Goal: Task Accomplishment & Management: Manage account settings

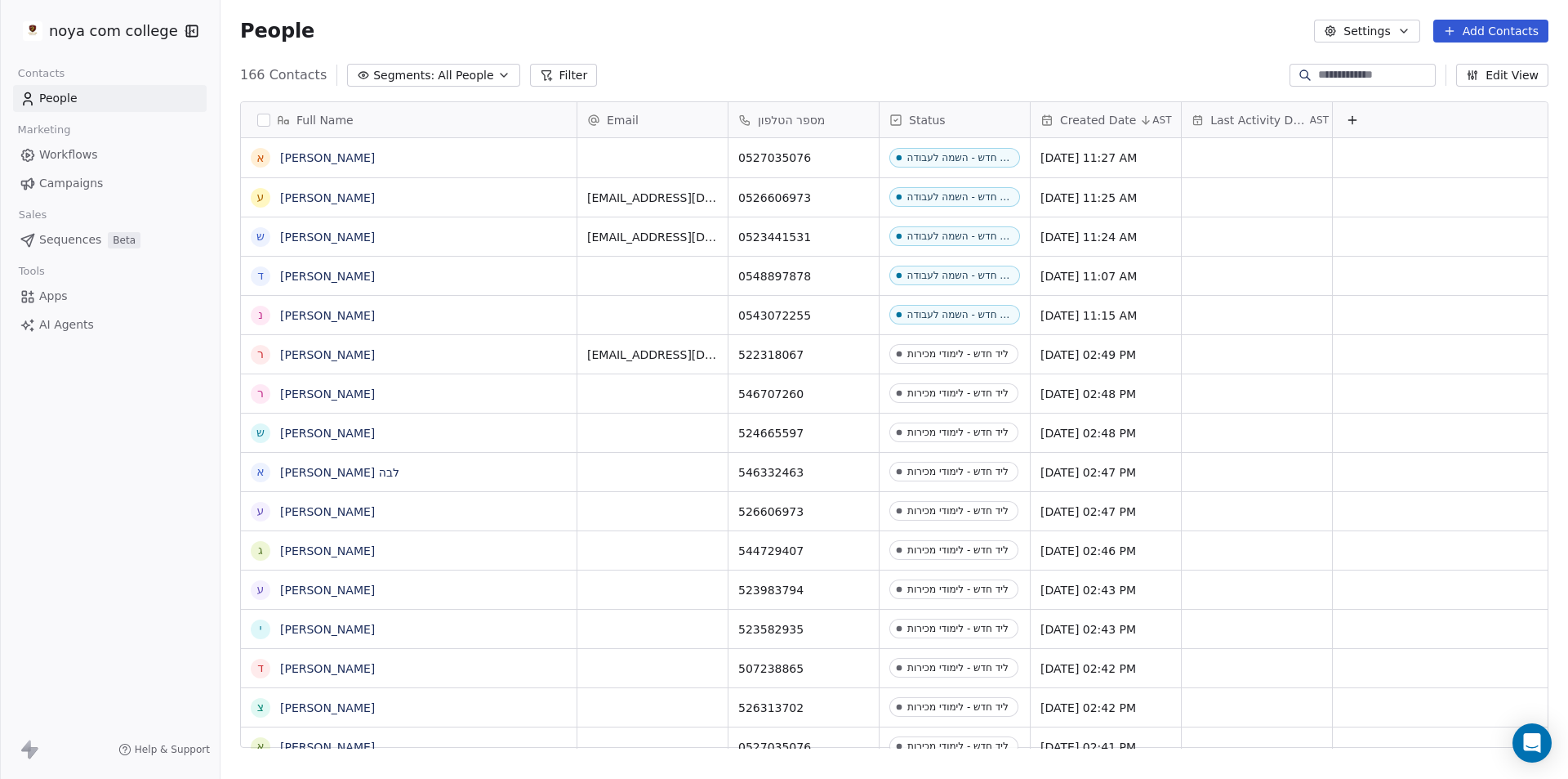
scroll to position [13, 13]
click at [1471, 20] on button "Add Contacts" at bounding box center [1490, 30] width 115 height 23
click at [1502, 67] on span "Create new contact" at bounding box center [1499, 67] width 112 height 17
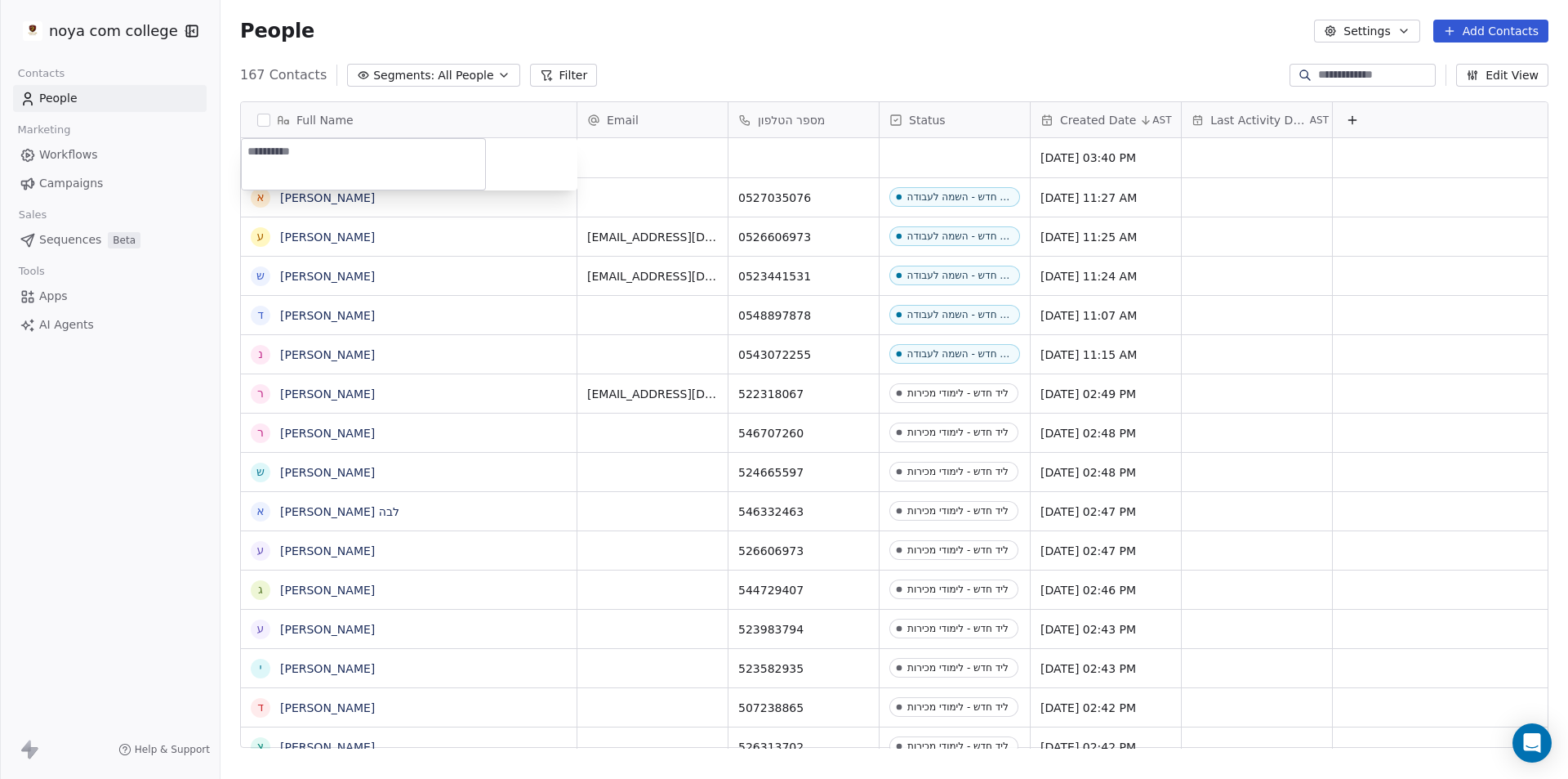
type textarea "**********"
click at [640, 151] on html "noya com college Contacts People Marketing Workflows Campaigns Sales Sequences …" at bounding box center [784, 390] width 1568 height 779
click at [813, 149] on div "grid" at bounding box center [804, 158] width 150 height 40
click at [731, 160] on div "*********" at bounding box center [804, 158] width 150 height 40
type input "**********"
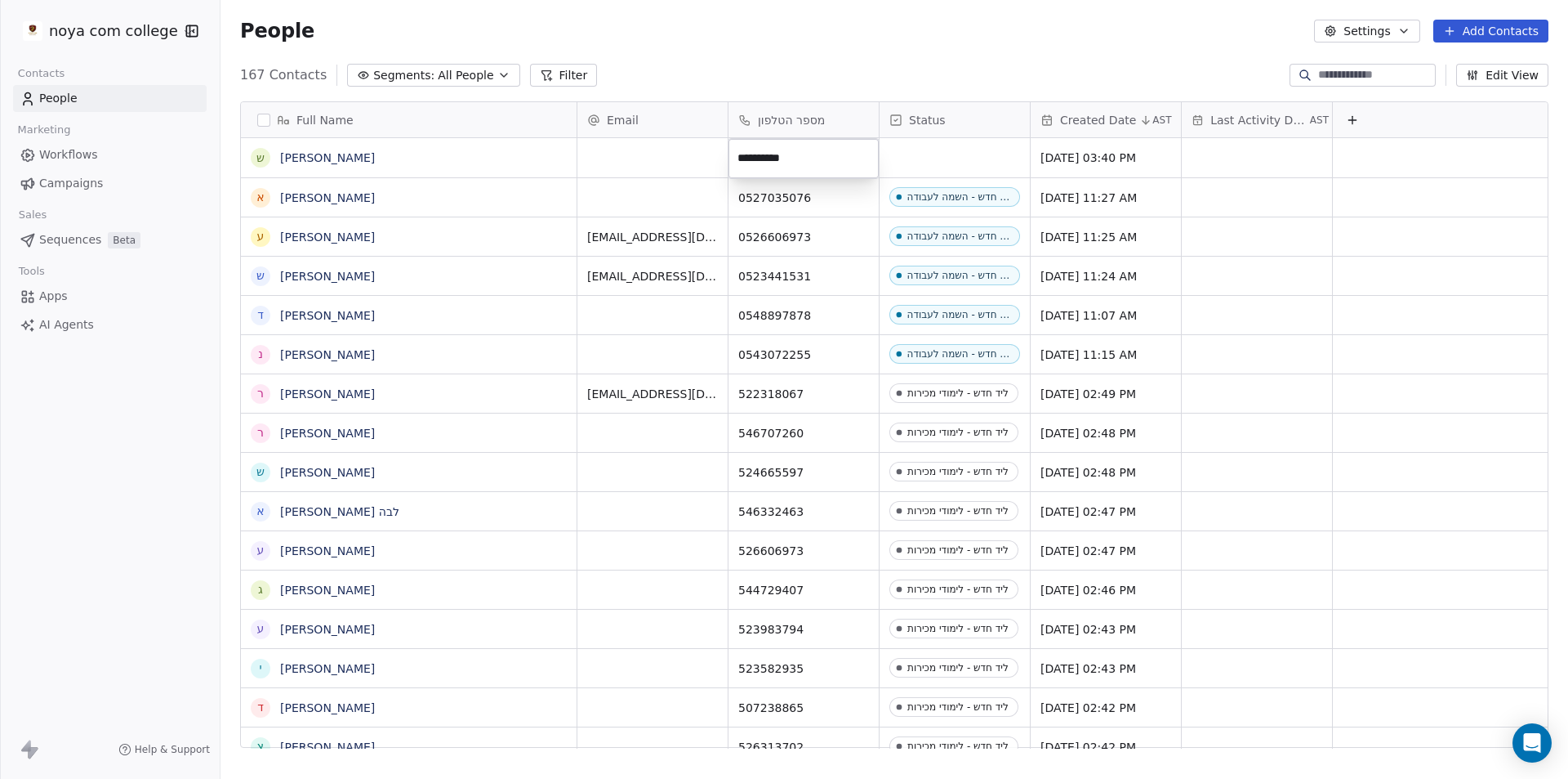
click at [585, 146] on html "noya com college Contacts People Marketing Workflows Campaigns Sales Sequences …" at bounding box center [784, 390] width 1568 height 779
click at [663, 164] on div "grid" at bounding box center [652, 158] width 150 height 40
click at [664, 164] on div "grid" at bounding box center [652, 158] width 150 height 40
click at [961, 147] on html "noya com college Contacts People Marketing Workflows Campaigns Sales Sequences …" at bounding box center [784, 390] width 1568 height 779
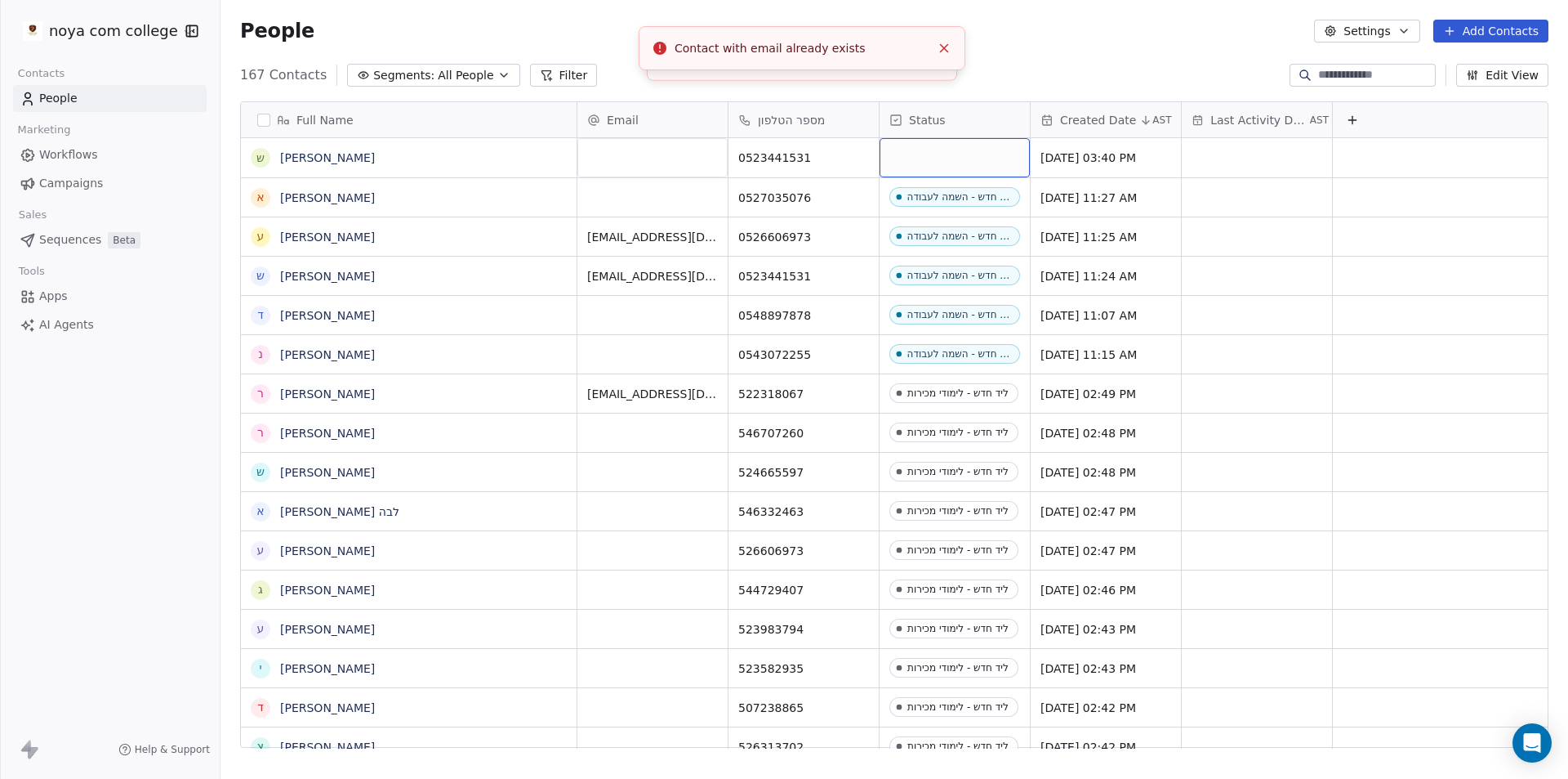
click at [966, 156] on div "grid" at bounding box center [955, 158] width 150 height 40
click at [967, 156] on div "grid" at bounding box center [955, 158] width 150 height 40
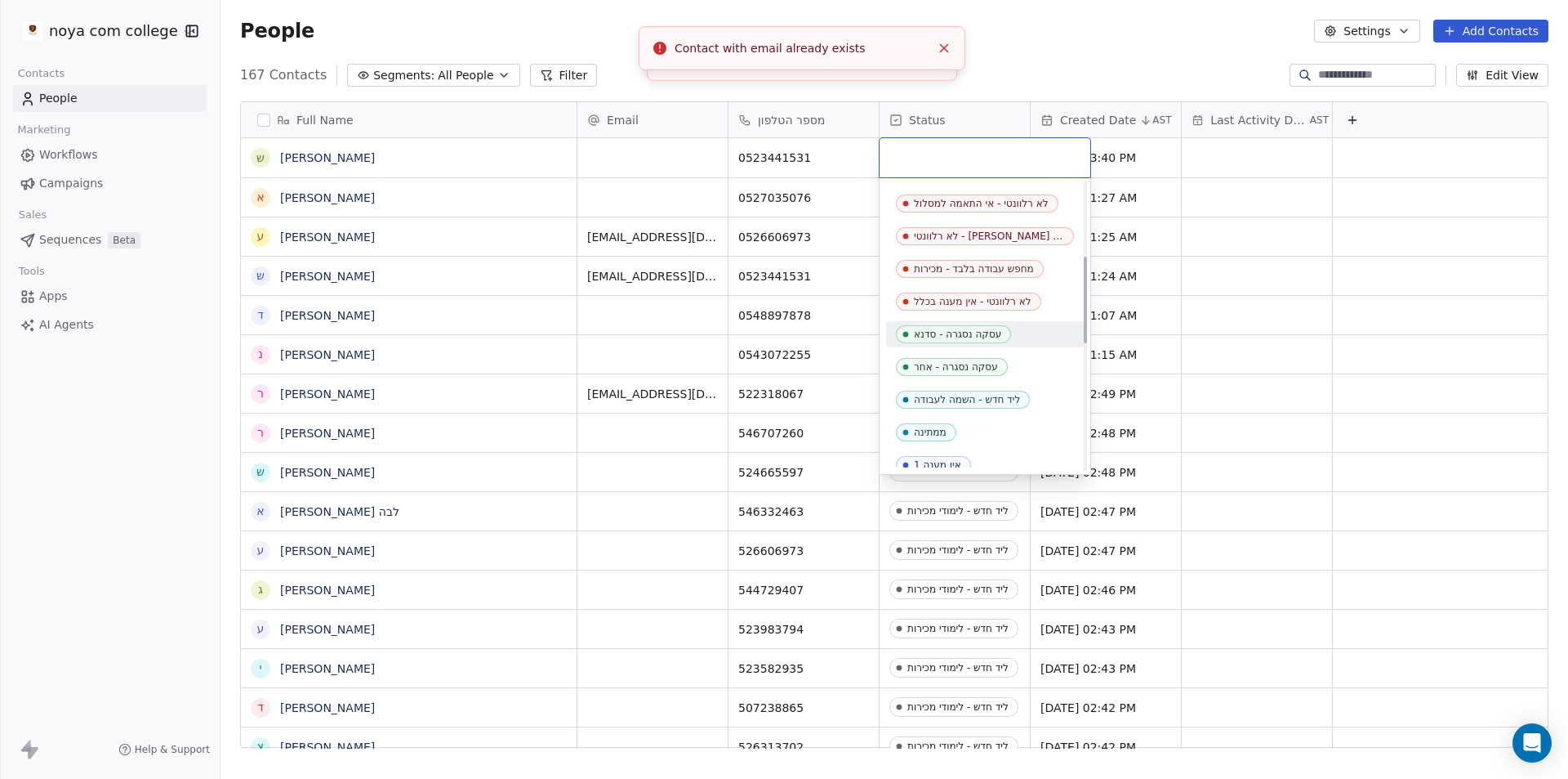
scroll to position [245, 0]
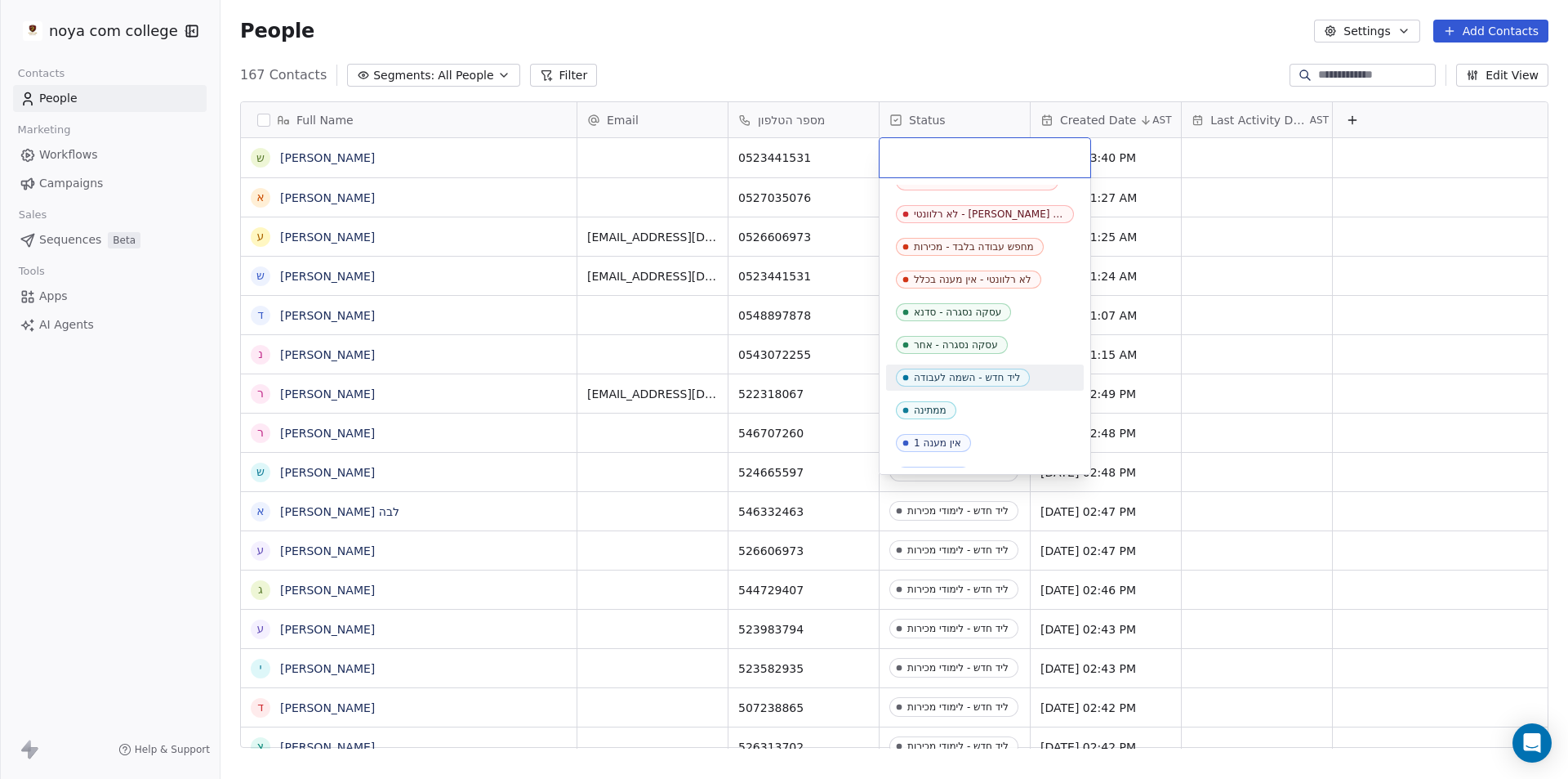
click at [996, 379] on div "ליד חדש - השמה לעבודה" at bounding box center [967, 378] width 106 height 12
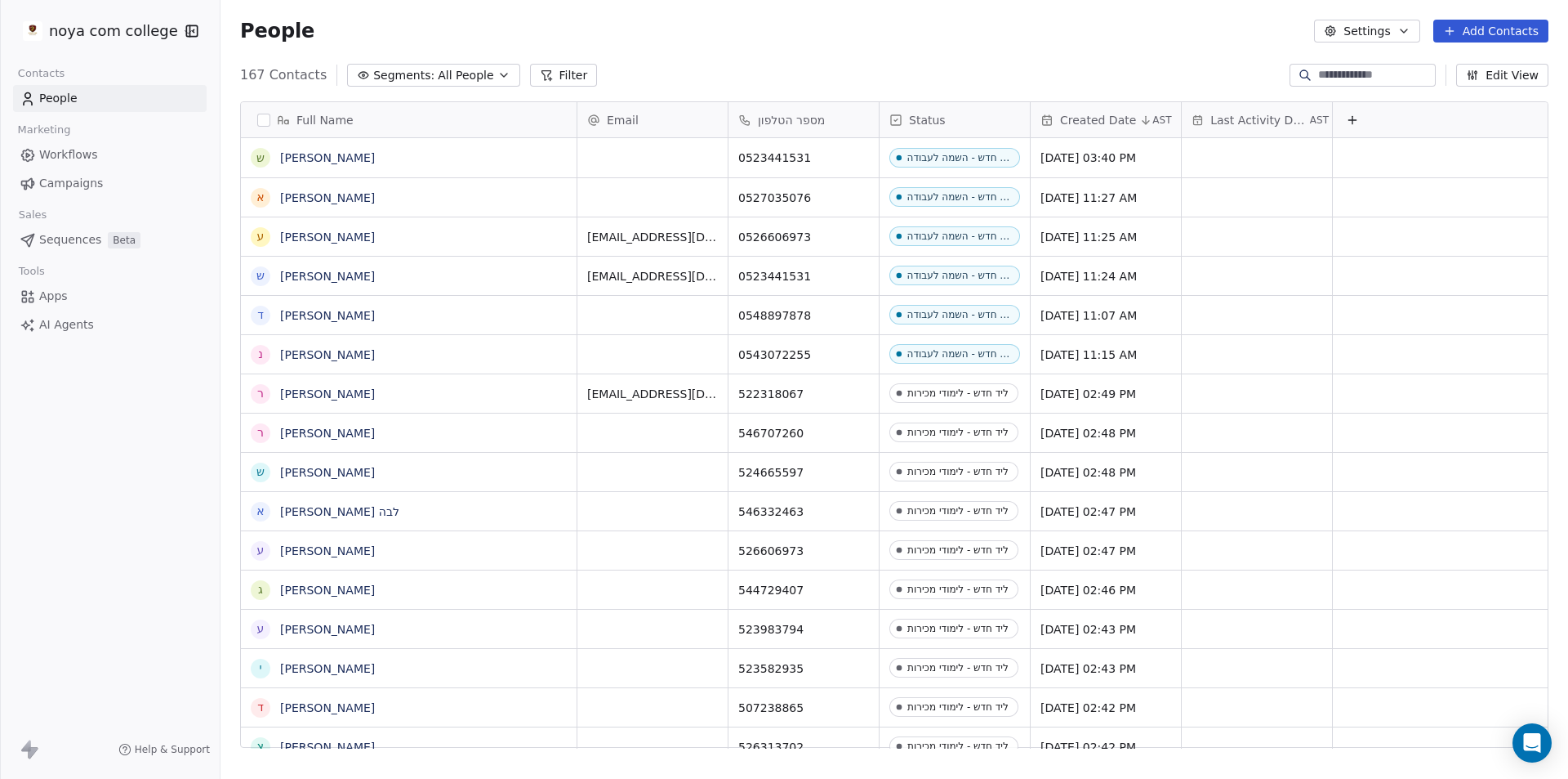
click at [980, 51] on div "People Settings Add Contacts" at bounding box center [894, 31] width 1347 height 62
click at [667, 163] on div "grid" at bounding box center [652, 158] width 150 height 40
click at [668, 161] on div "grid" at bounding box center [652, 158] width 150 height 40
type input "**********"
click at [821, 65] on html "noya com college Contacts People Marketing Workflows Campaigns Sales Sequences …" at bounding box center [784, 390] width 1568 height 779
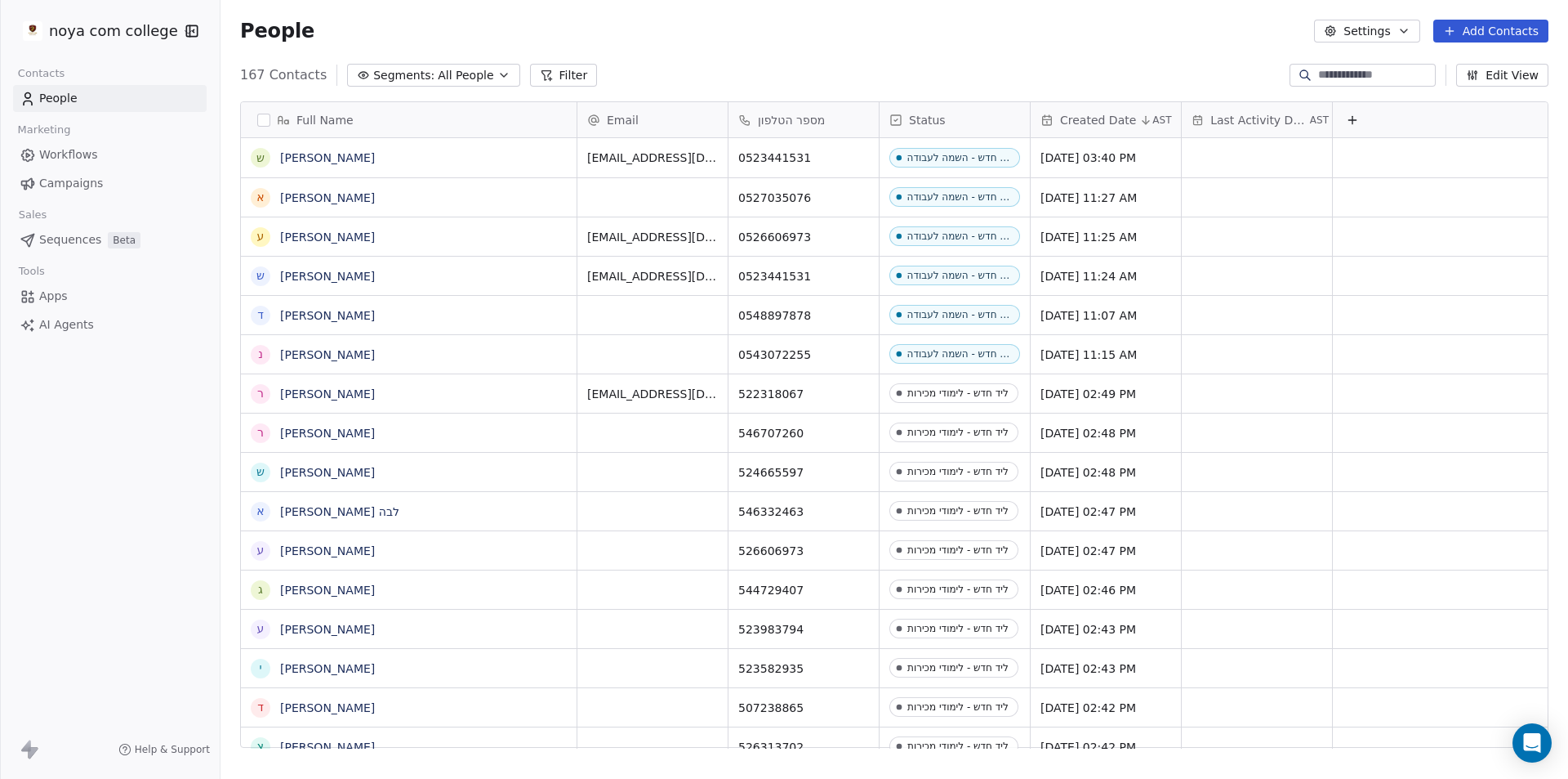
click at [824, 64] on div "167 Contacts Segments: All People Filter Edit View" at bounding box center [894, 75] width 1347 height 26
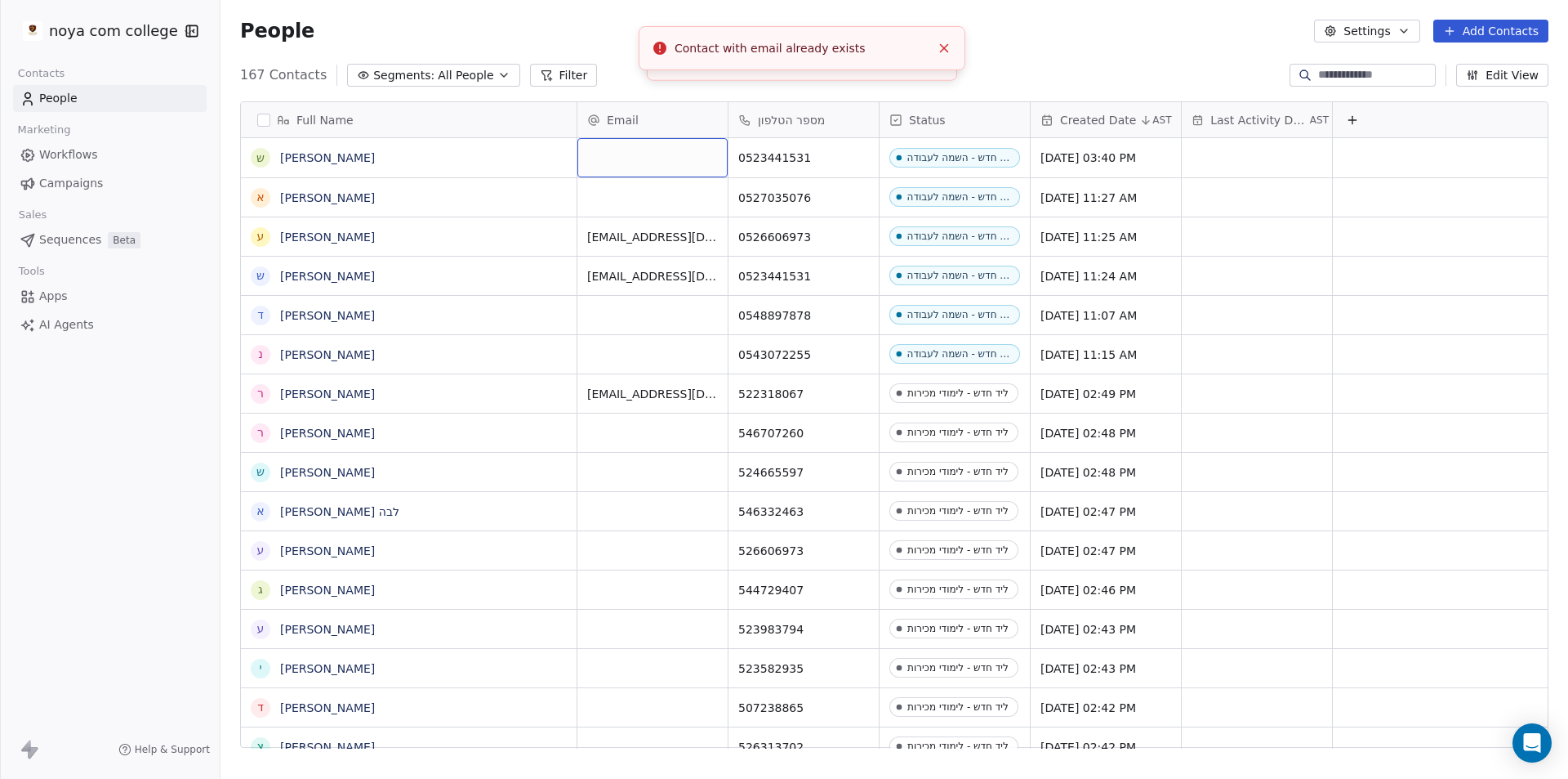
click at [643, 156] on div "grid" at bounding box center [652, 158] width 150 height 40
type input "**********"
click at [458, 298] on html "noya com college Contacts People Marketing Workflows Campaigns Sales Sequences …" at bounding box center [784, 390] width 1568 height 779
click at [532, 153] on span "[PERSON_NAME]" at bounding box center [408, 157] width 255 height 16
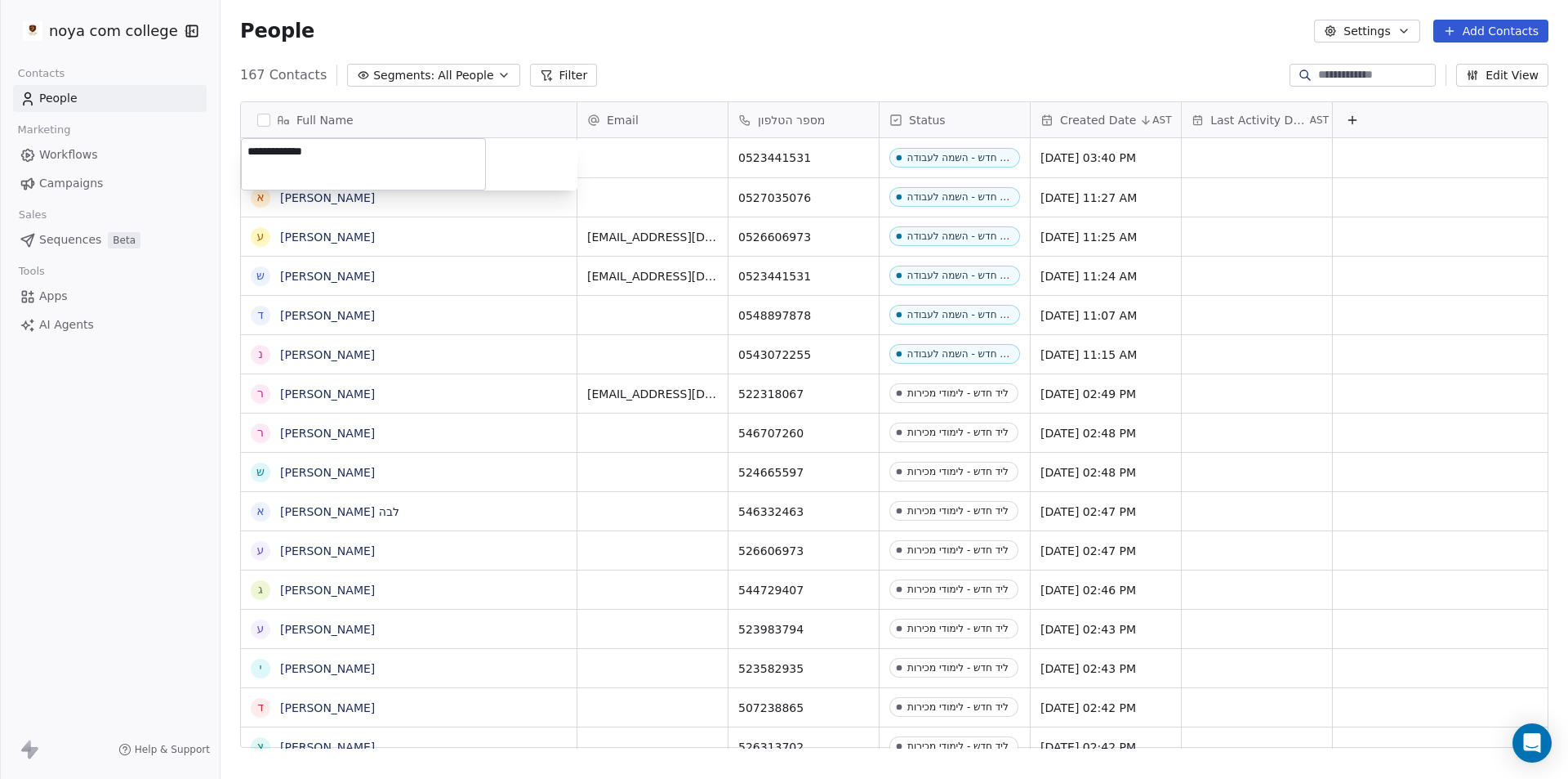
click at [545, 146] on div "**********" at bounding box center [409, 164] width 336 height 52
click at [1471, 154] on div "grid" at bounding box center [1439, 158] width 217 height 40
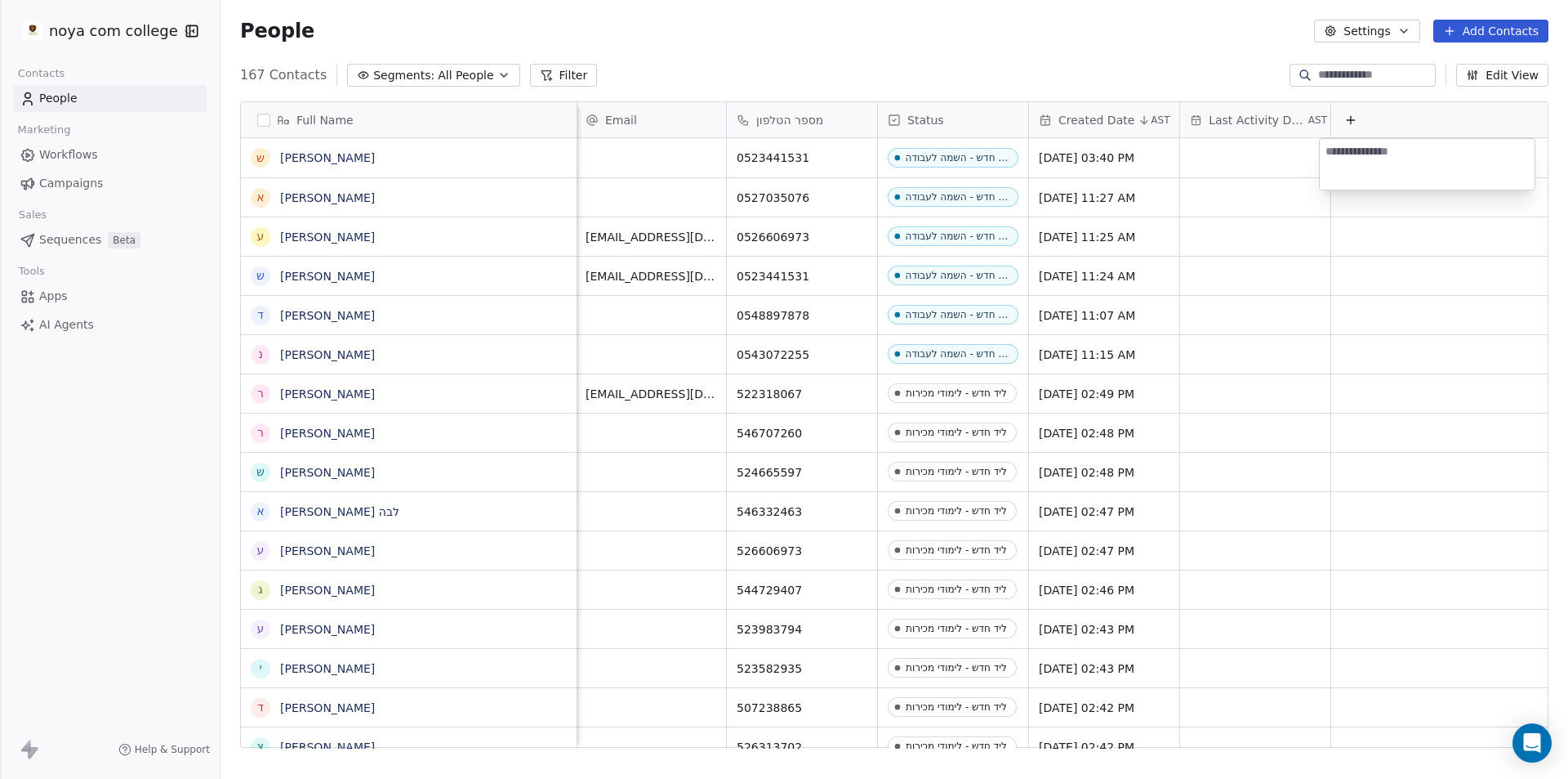
click at [1490, 128] on html "noya com college Contacts People Marketing Workflows Campaigns Sales Sequences …" at bounding box center [784, 390] width 1568 height 779
click at [1501, 72] on button "Edit View" at bounding box center [1502, 75] width 93 height 23
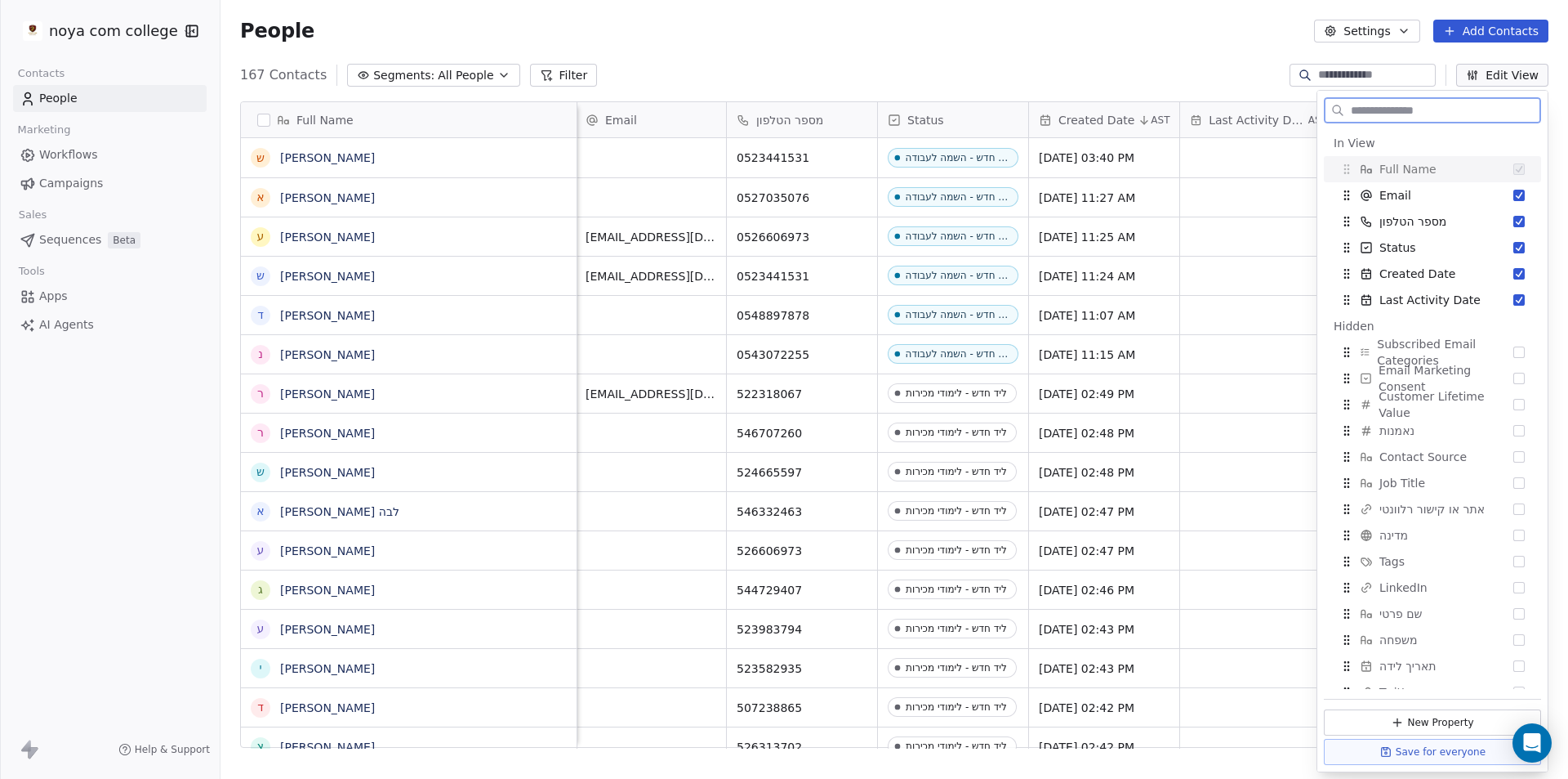
click at [1501, 72] on button "Edit View" at bounding box center [1502, 75] width 93 height 23
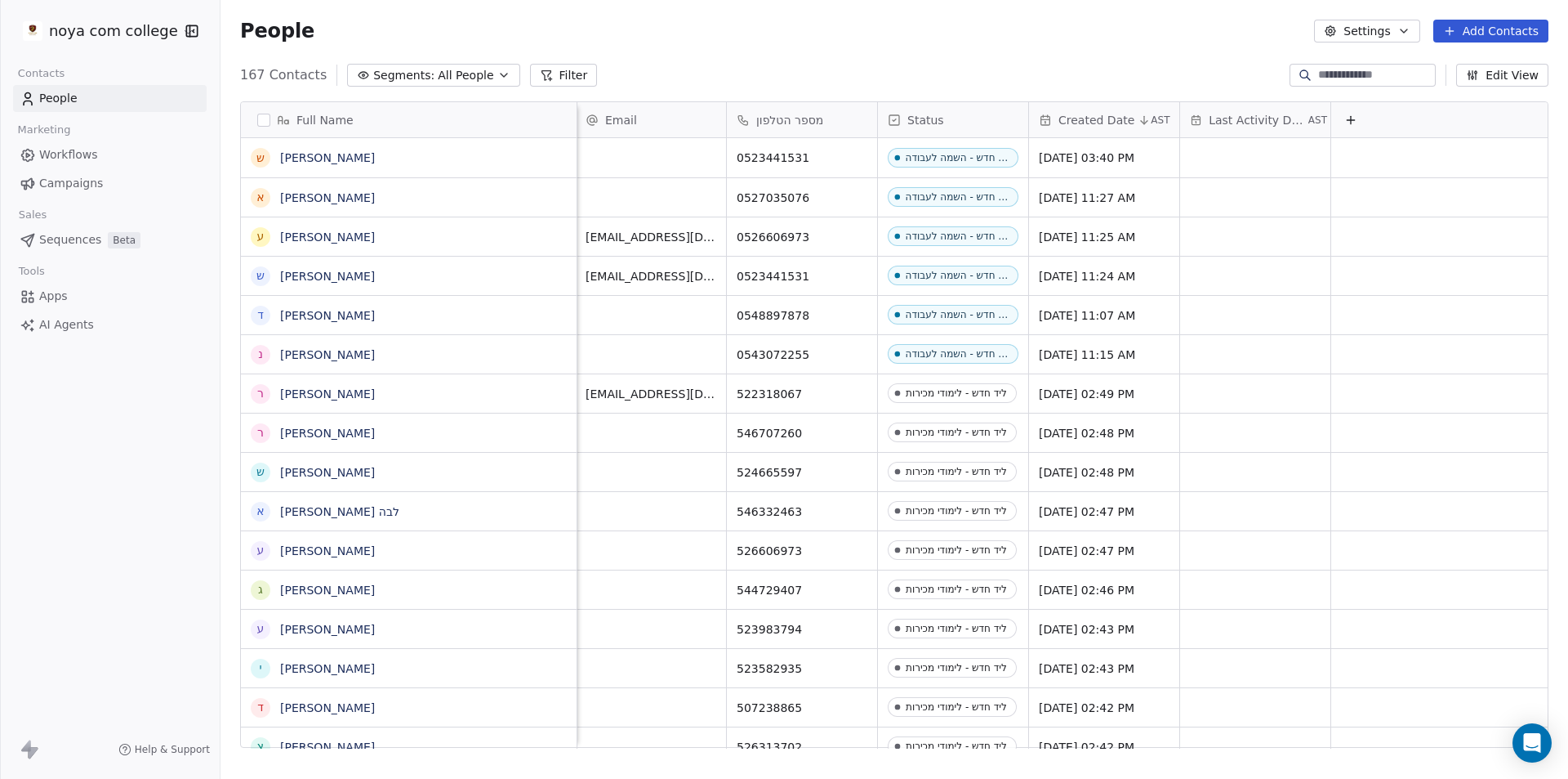
click at [753, 70] on div "167 Contacts Segments: All People Filter Edit View" at bounding box center [894, 75] width 1347 height 26
click at [256, 120] on div "Full Name" at bounding box center [407, 120] width 313 height 16
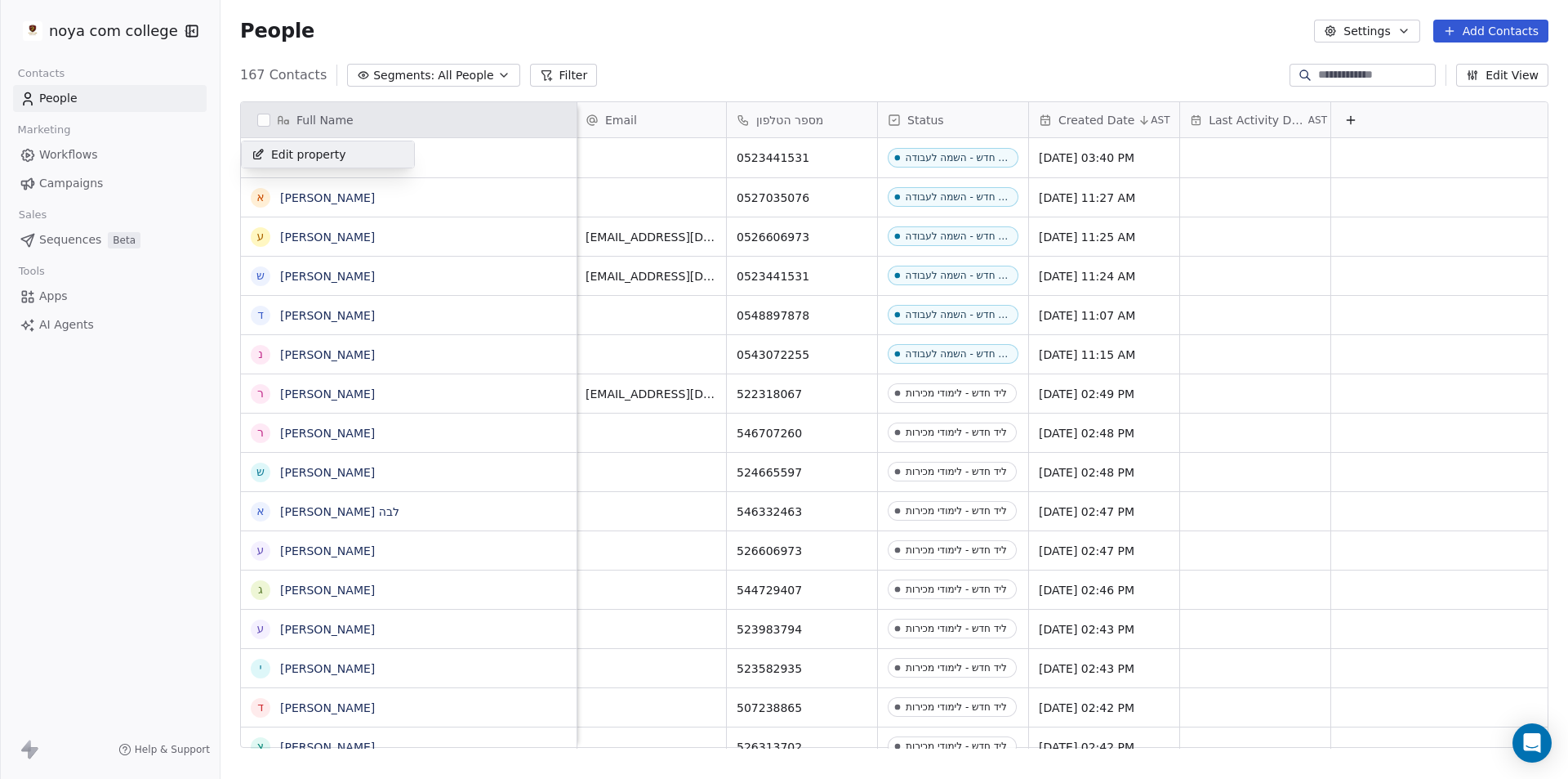
click at [282, 150] on span "Edit property" at bounding box center [308, 153] width 75 height 16
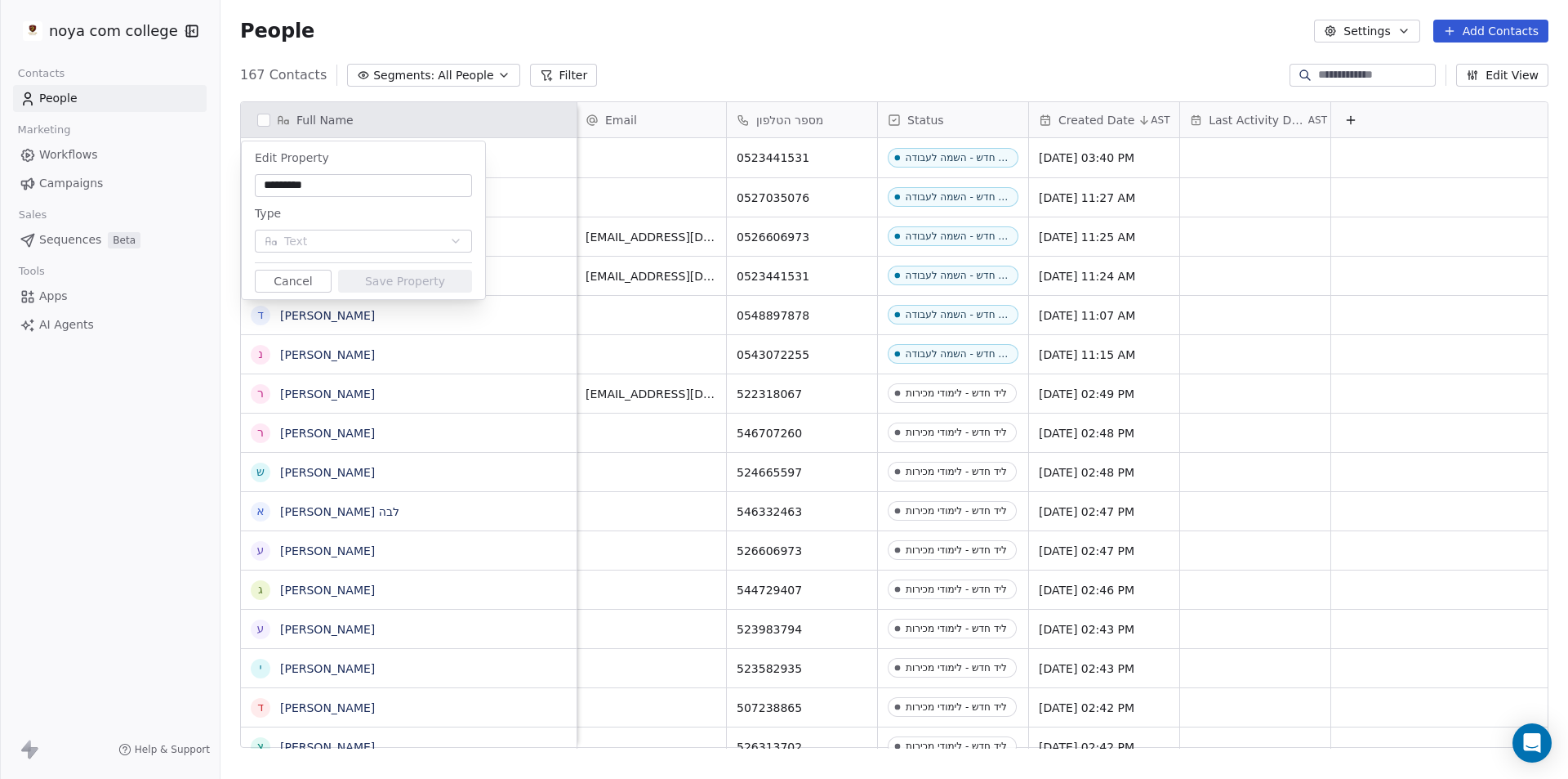
click at [458, 30] on html "noya com college Contacts People Marketing Workflows Campaigns Sales Sequences …" at bounding box center [784, 390] width 1568 height 779
click at [265, 119] on html "noya com college Contacts People Marketing Workflows Campaigns Sales Sequences …" at bounding box center [784, 390] width 1568 height 779
click at [282, 278] on button "Cancel" at bounding box center [292, 281] width 77 height 23
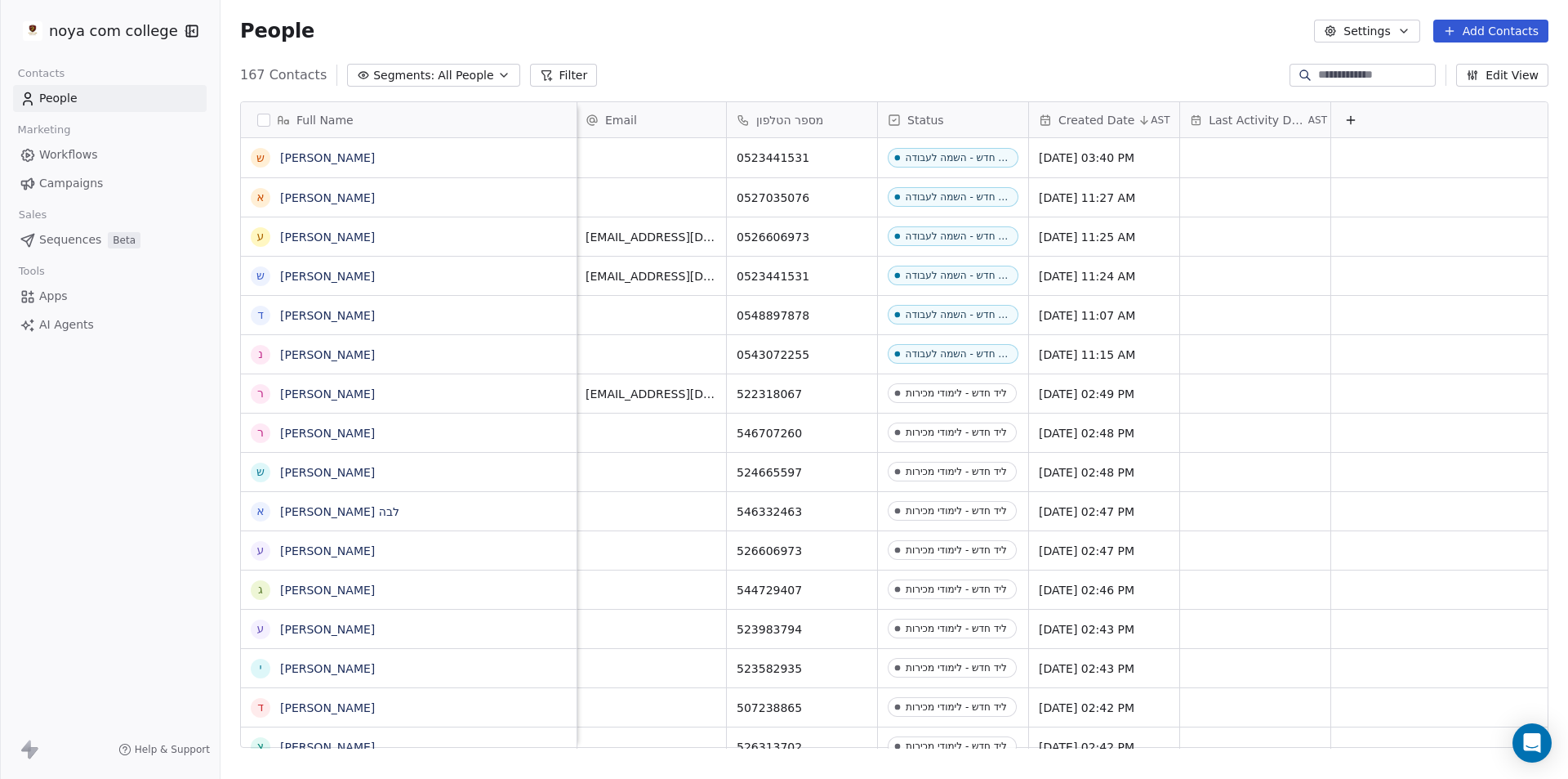
click at [260, 120] on button "button" at bounding box center [264, 121] width 13 height 13
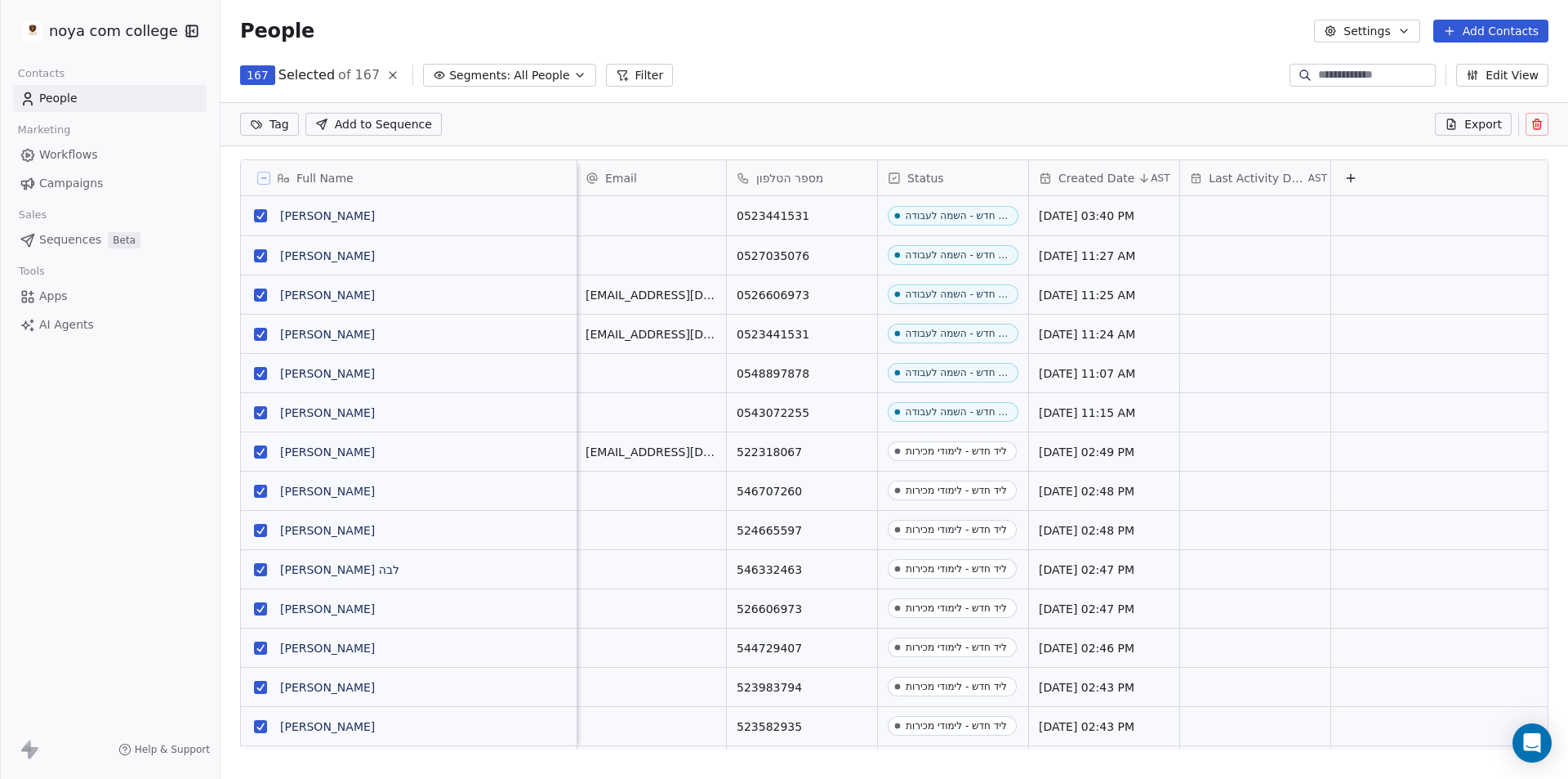
scroll to position [615, 1335]
click at [263, 216] on button "grid" at bounding box center [260, 216] width 13 height 13
click at [380, 210] on span "[PERSON_NAME]" at bounding box center [408, 215] width 255 height 16
click at [696, 94] on html "noya com college Contacts People Marketing Workflows Campaigns Sales Sequences …" at bounding box center [784, 390] width 1568 height 779
drag, startPoint x: 404, startPoint y: 225, endPoint x: 205, endPoint y: 213, distance: 199.4
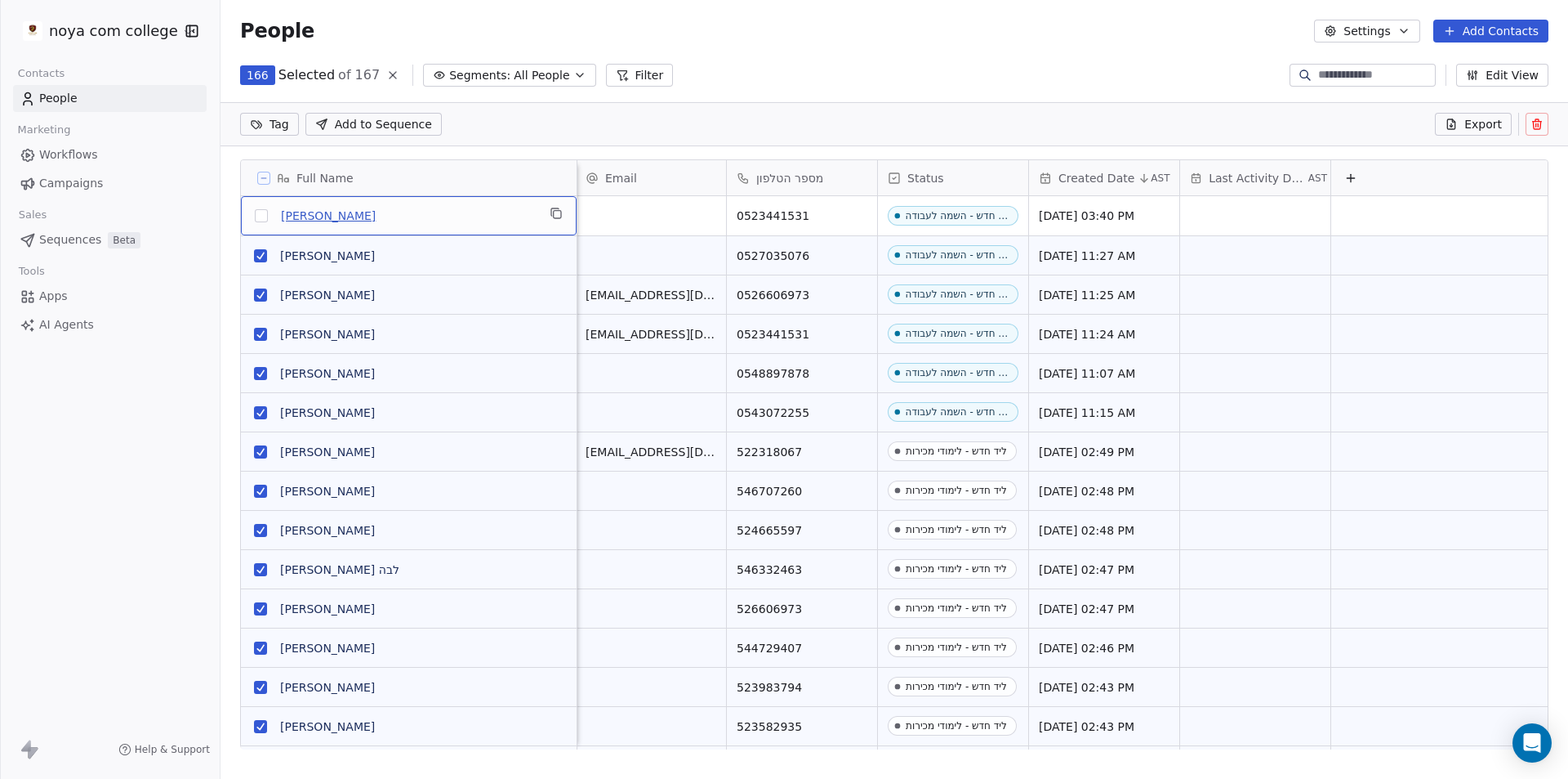
drag, startPoint x: 368, startPoint y: 203, endPoint x: 340, endPoint y: 210, distance: 28.9
click at [334, 211] on div "ש [PERSON_NAME]" at bounding box center [409, 216] width 335 height 40
click at [358, 212] on span "[PERSON_NAME]" at bounding box center [408, 215] width 255 height 16
click at [362, 212] on span "[PERSON_NAME]" at bounding box center [408, 215] width 255 height 16
drag, startPoint x: 363, startPoint y: 212, endPoint x: 225, endPoint y: 199, distance: 138.6
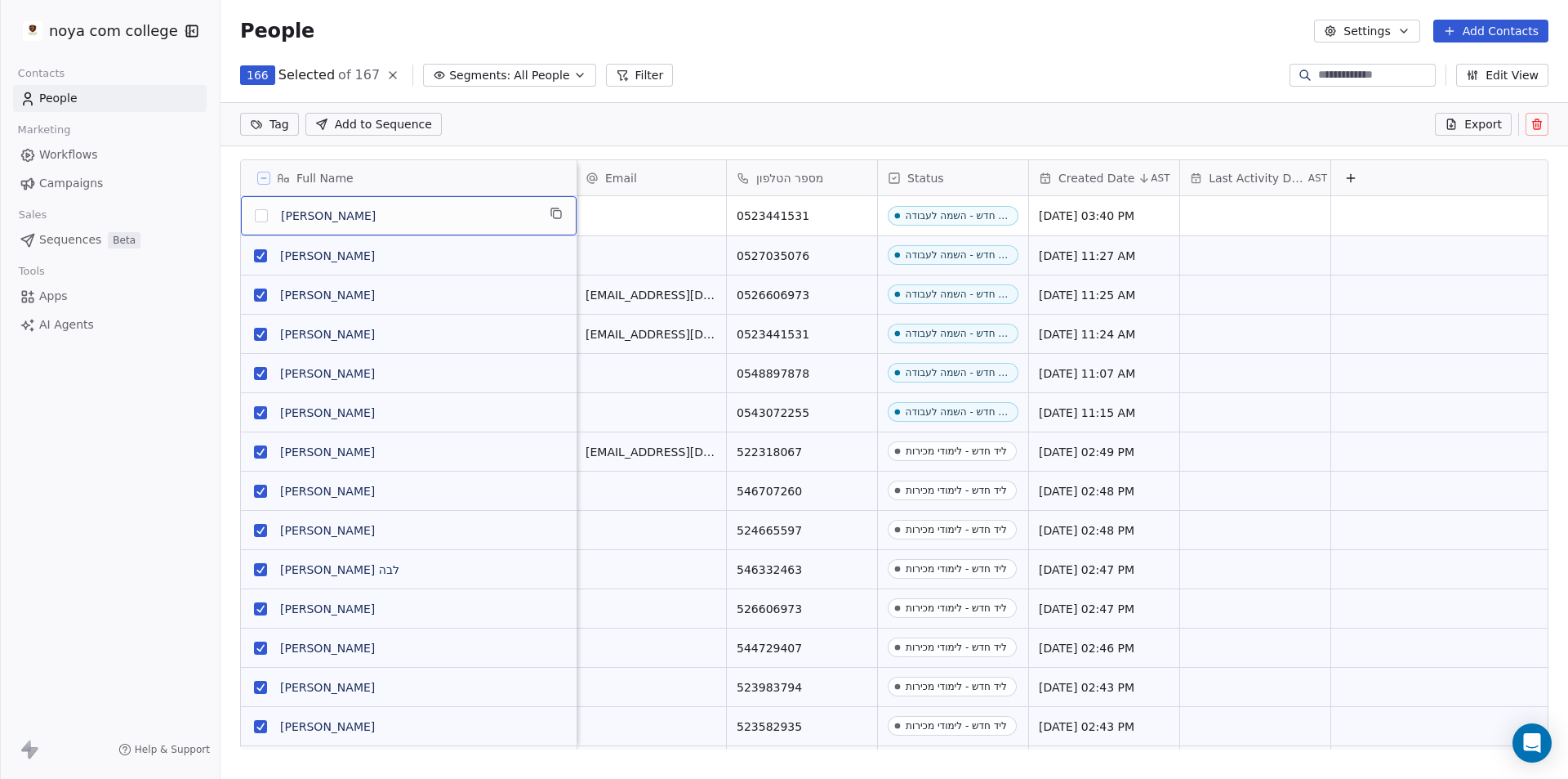
click at [225, 199] on div "Full Name ש [PERSON_NAME] א [PERSON_NAME] ע [PERSON_NAME] ש [PERSON_NAME] ד [PE…" at bounding box center [894, 459] width 1347 height 628
click at [536, 228] on div "ש [PERSON_NAME]" at bounding box center [409, 216] width 335 height 40
click at [896, 99] on section "People Settings Add Contacts 166 Selected of 167 Segments: All People Filter Ed…" at bounding box center [894, 390] width 1347 height 779
click at [386, 76] on icon at bounding box center [393, 75] width 13 height 13
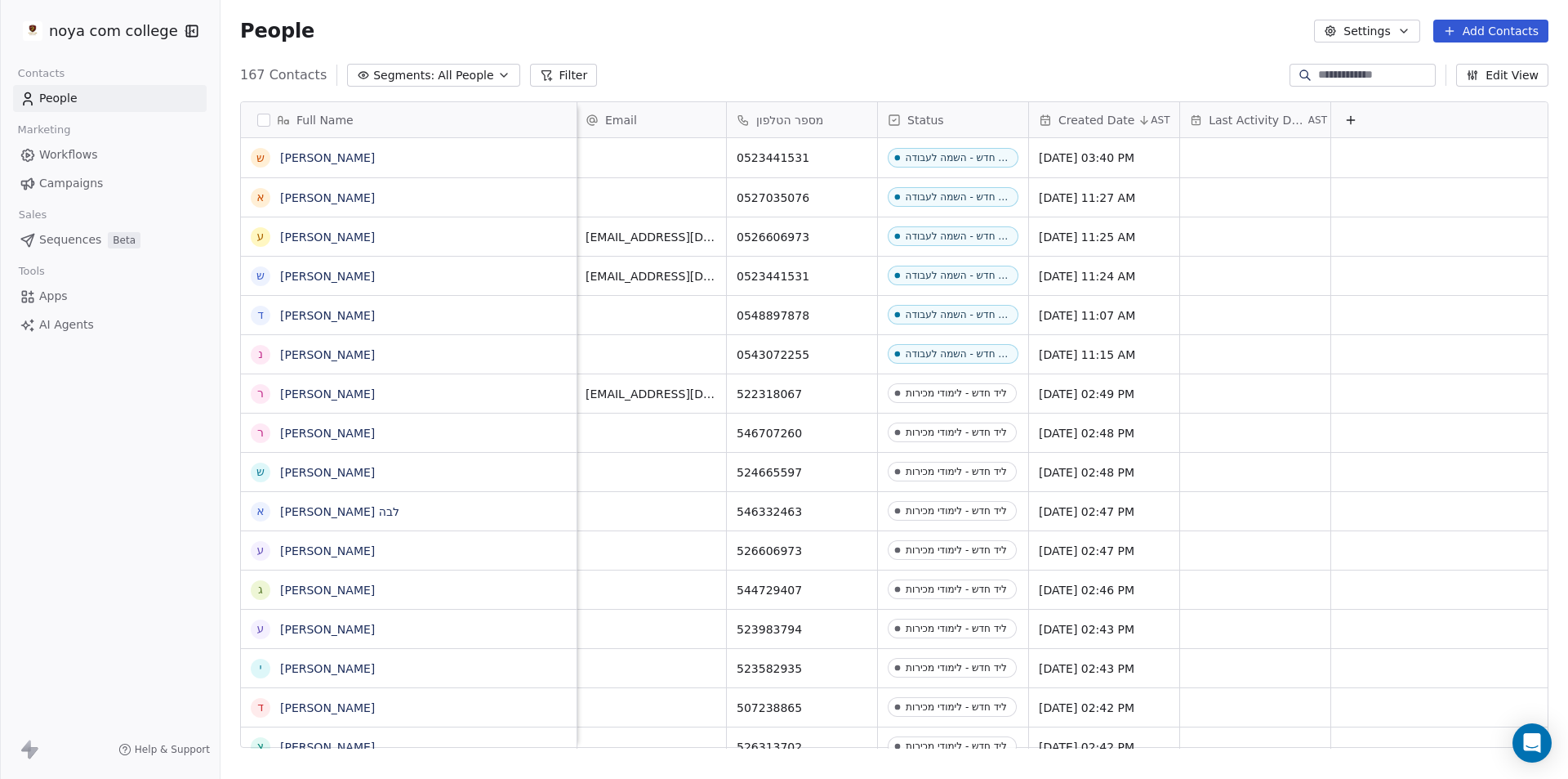
scroll to position [673, 1335]
click at [808, 66] on div "167 Contacts Segments: All People Filter Edit View" at bounding box center [894, 75] width 1347 height 26
drag, startPoint x: 361, startPoint y: 151, endPoint x: 311, endPoint y: 149, distance: 50.0
click at [268, 158] on div "ש [PERSON_NAME]" at bounding box center [394, 157] width 285 height 19
click at [314, 148] on div "ש [PERSON_NAME]" at bounding box center [394, 157] width 285 height 19
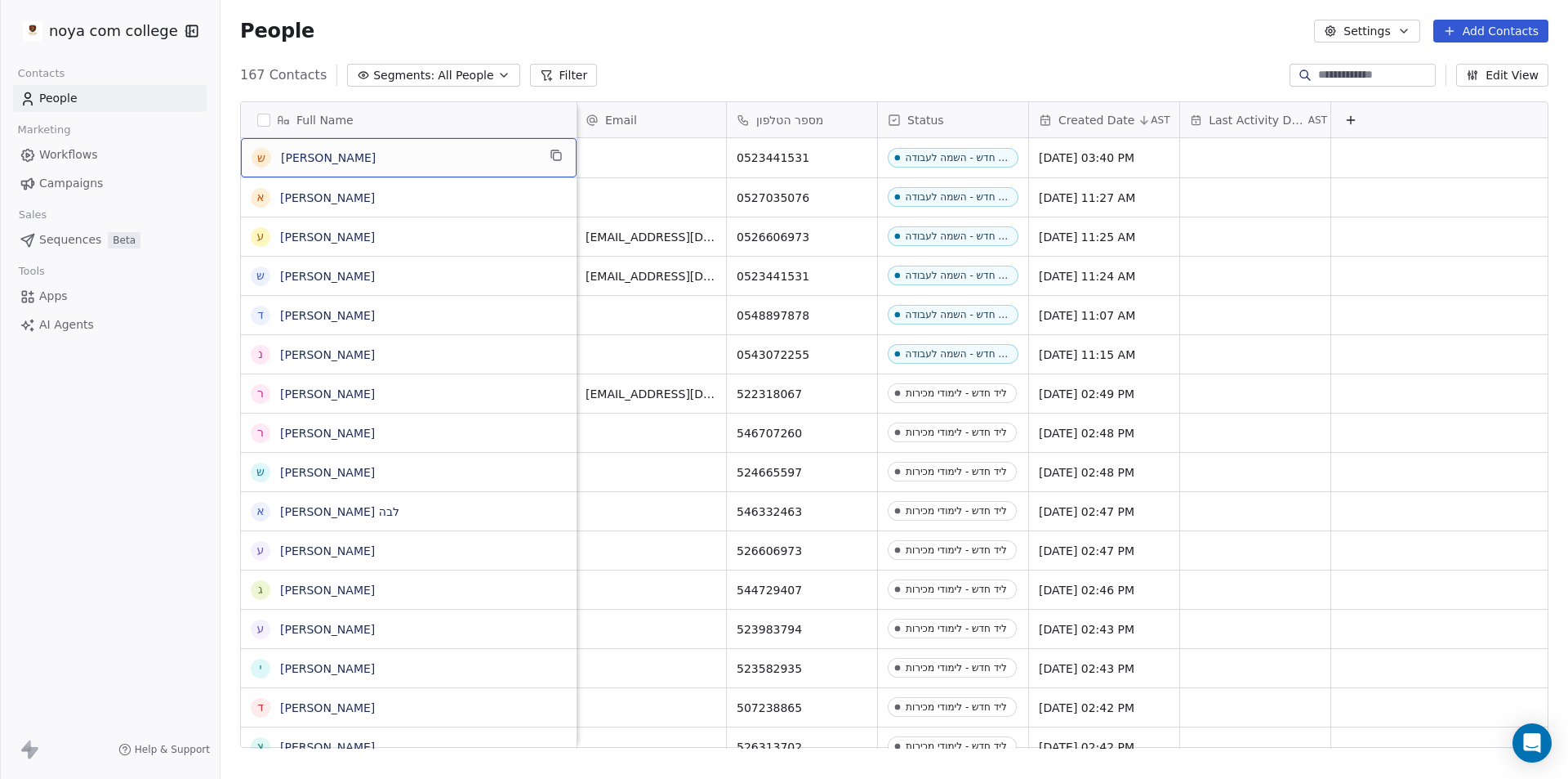
click at [314, 148] on div "ש [PERSON_NAME]" at bounding box center [394, 157] width 285 height 19
drag, startPoint x: 331, startPoint y: 152, endPoint x: 242, endPoint y: 164, distance: 89.8
click at [243, 164] on textarea "**********" at bounding box center [363, 164] width 243 height 51
click at [1003, 11] on html "noya com college Contacts People Marketing Workflows Campaigns Sales Sequences …" at bounding box center [784, 390] width 1568 height 779
click at [802, 159] on span "0523441531" at bounding box center [787, 157] width 99 height 16
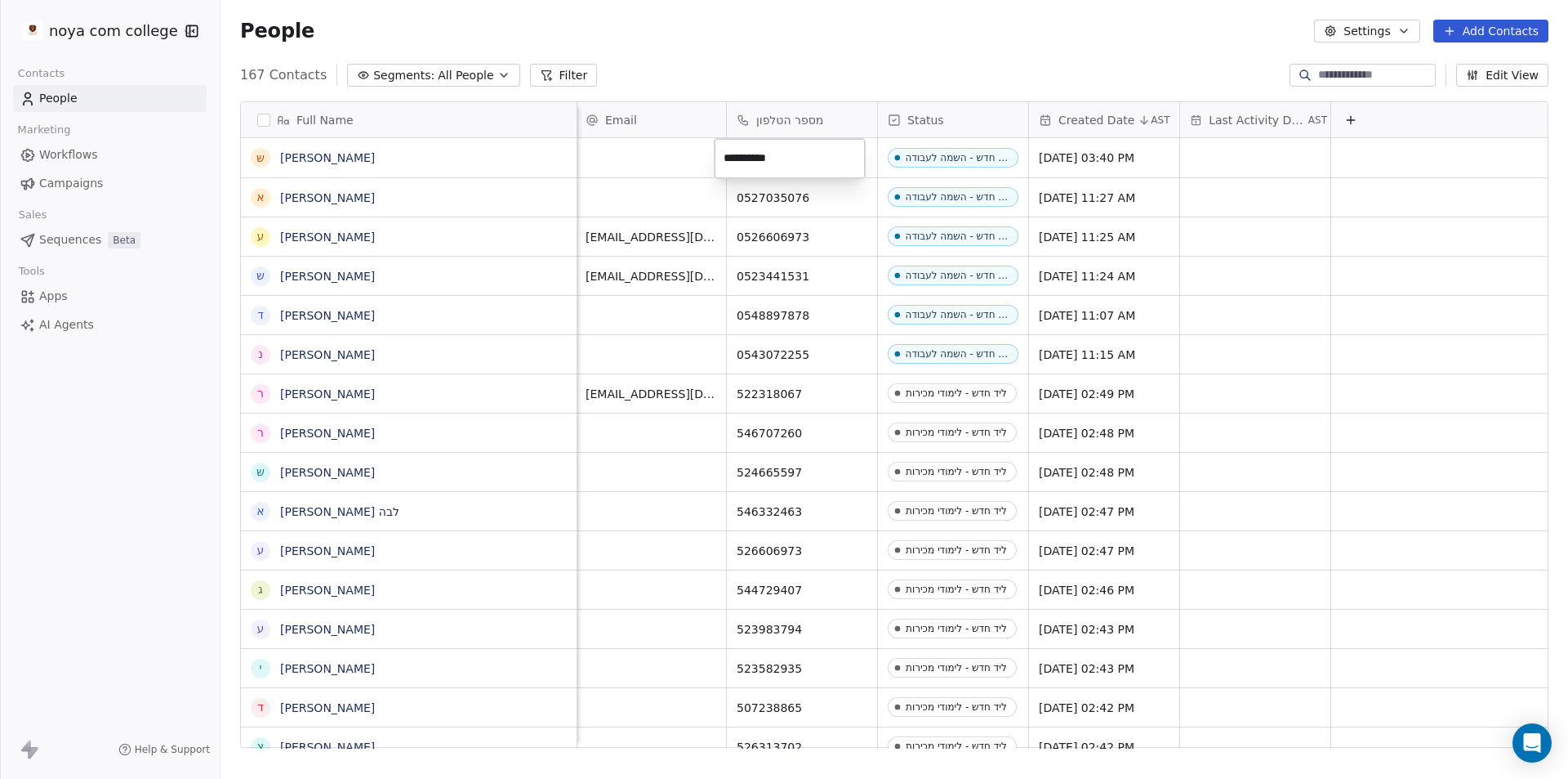
drag, startPoint x: 797, startPoint y: 159, endPoint x: 665, endPoint y: 151, distance: 132.2
click at [665, 151] on html "noya com college Contacts People Marketing Workflows Campaigns Sales Sequences …" at bounding box center [784, 390] width 1568 height 779
click at [493, 152] on html "noya com college Contacts People Marketing Workflows Campaigns Sales Sequences …" at bounding box center [784, 390] width 1568 height 779
drag, startPoint x: 286, startPoint y: 159, endPoint x: 1339, endPoint y: 185, distance: 1053.3
click at [1339, 185] on div "Full Name ש [PERSON_NAME] א [PERSON_NAME] ע [PERSON_NAME] ש [PERSON_NAME] ד [PE…" at bounding box center [894, 425] width 1307 height 647
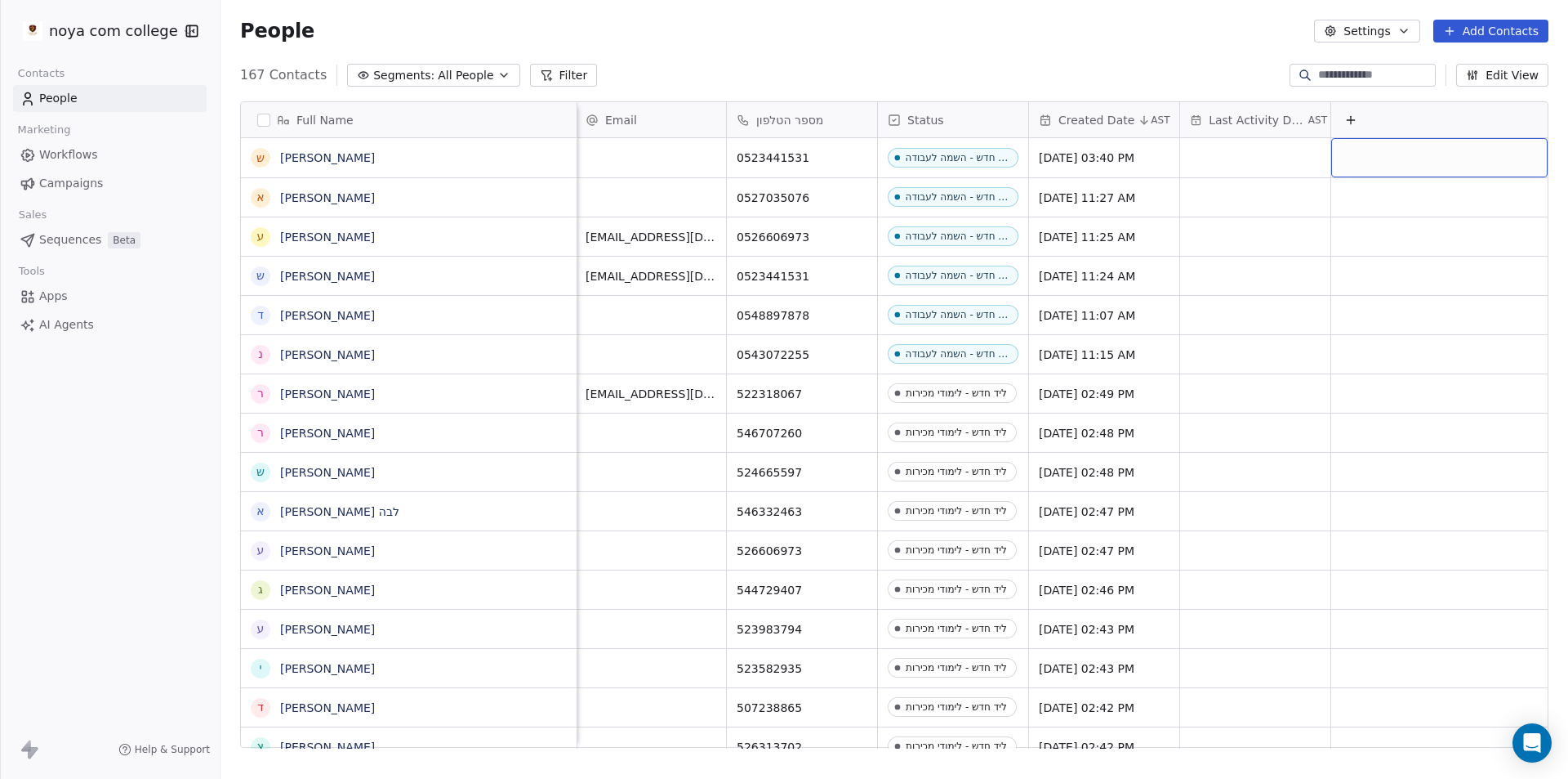
drag, startPoint x: 1346, startPoint y: 158, endPoint x: 1339, endPoint y: 166, distance: 10.6
click at [1236, 115] on span "Last Activity Date" at bounding box center [1256, 120] width 96 height 16
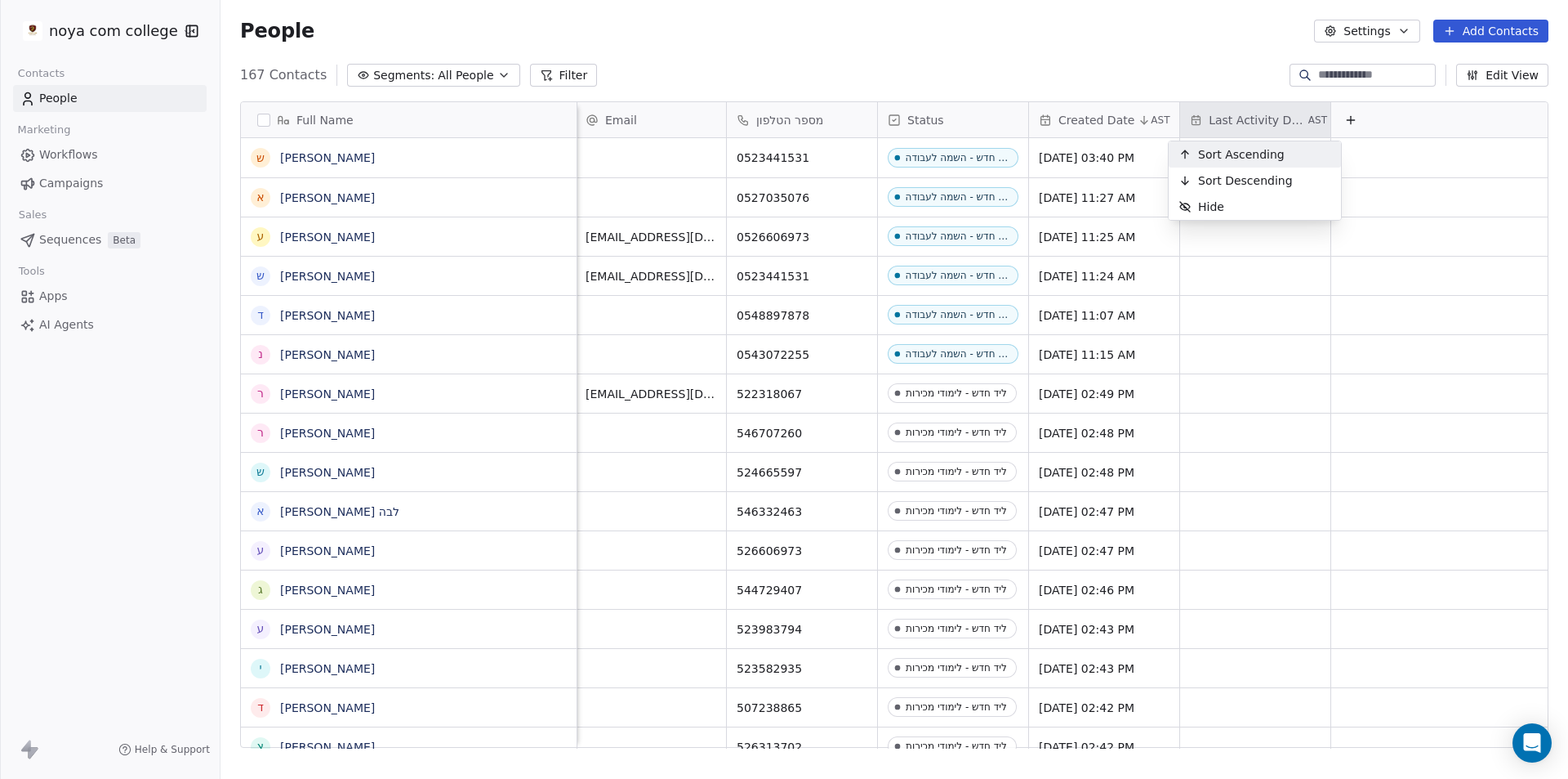
click at [1134, 115] on html "noya com college Contacts People Marketing Workflows Campaigns Sales Sequences …" at bounding box center [784, 390] width 1568 height 779
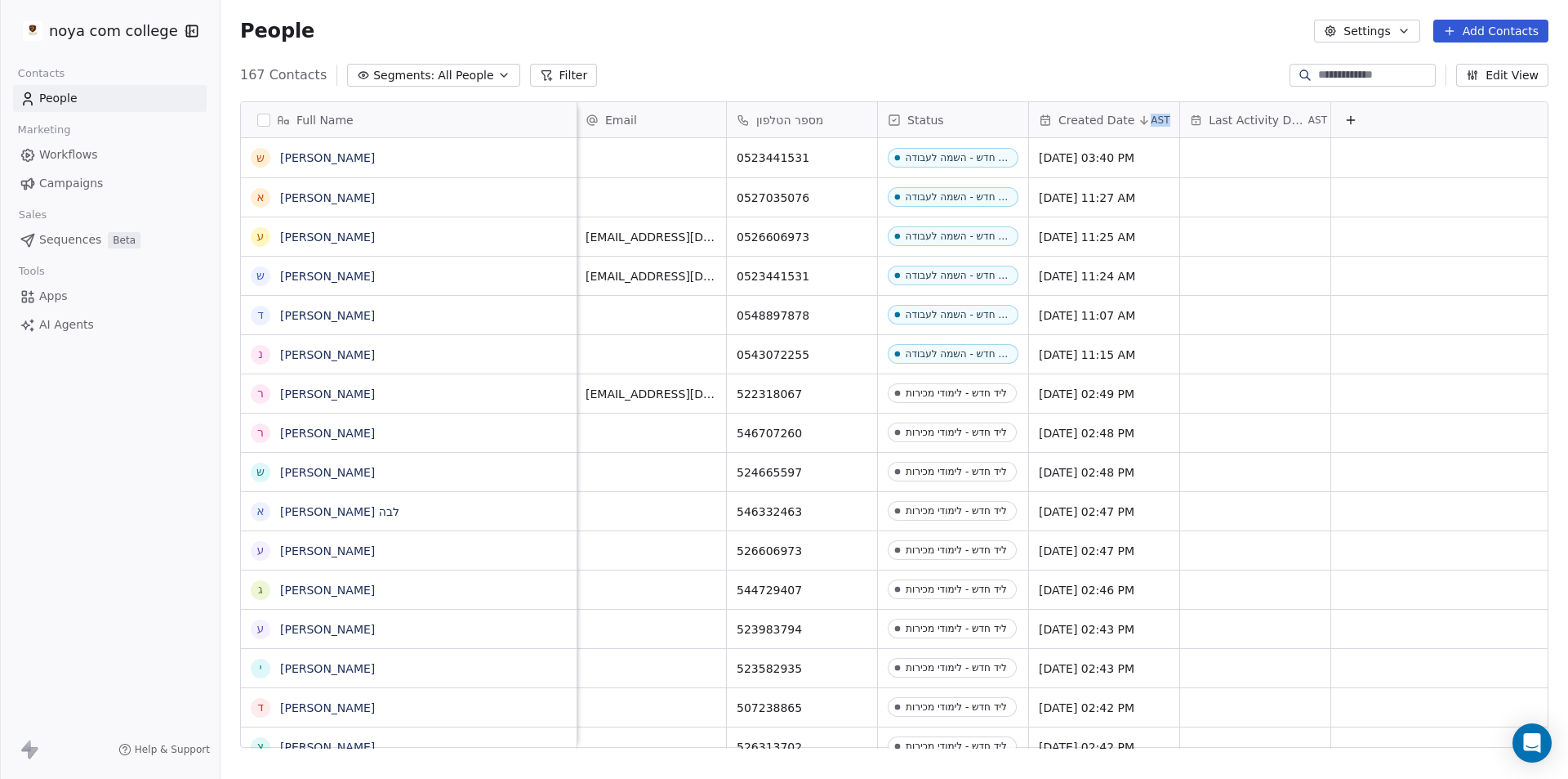
click at [1137, 115] on icon at bounding box center [1144, 121] width 13 height 13
click at [1134, 115] on html "noya com college Contacts People Marketing Workflows Campaigns Sales Sequences …" at bounding box center [784, 390] width 1568 height 779
drag, startPoint x: 356, startPoint y: 154, endPoint x: 274, endPoint y: 155, distance: 82.0
click at [264, 155] on div "ש [PERSON_NAME]" at bounding box center [394, 157] width 285 height 19
drag, startPoint x: 386, startPoint y: 157, endPoint x: 216, endPoint y: 155, distance: 170.0
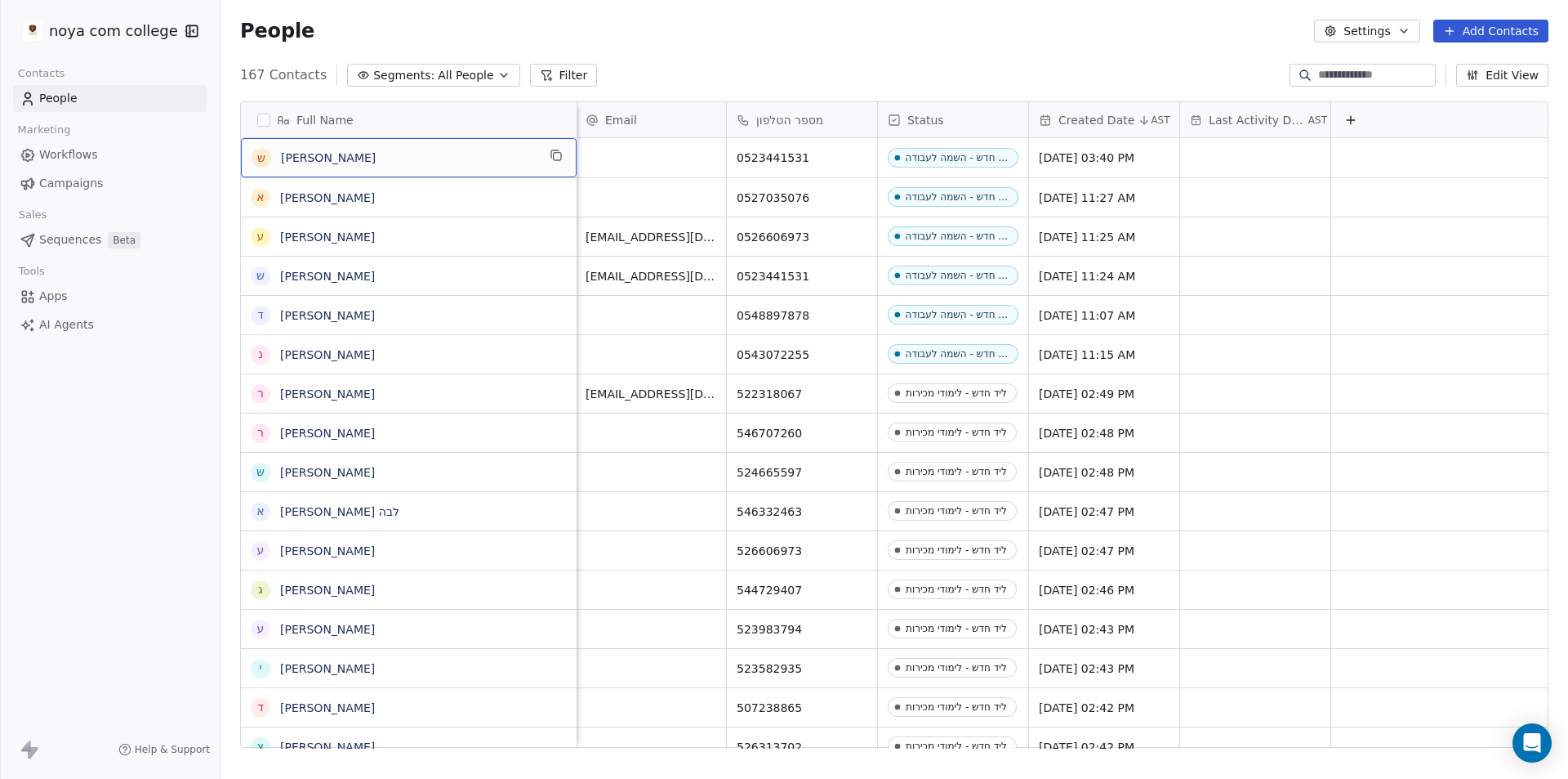
click at [212, 156] on div "noya com college Contacts People Marketing Workflows Campaigns Sales Sequences …" at bounding box center [784, 390] width 1568 height 779
click at [554, 153] on icon "grid" at bounding box center [556, 155] width 13 height 13
click at [406, 148] on div "ש [PERSON_NAME]" at bounding box center [394, 157] width 285 height 19
click at [405, 148] on div "ש [PERSON_NAME]" at bounding box center [394, 157] width 285 height 19
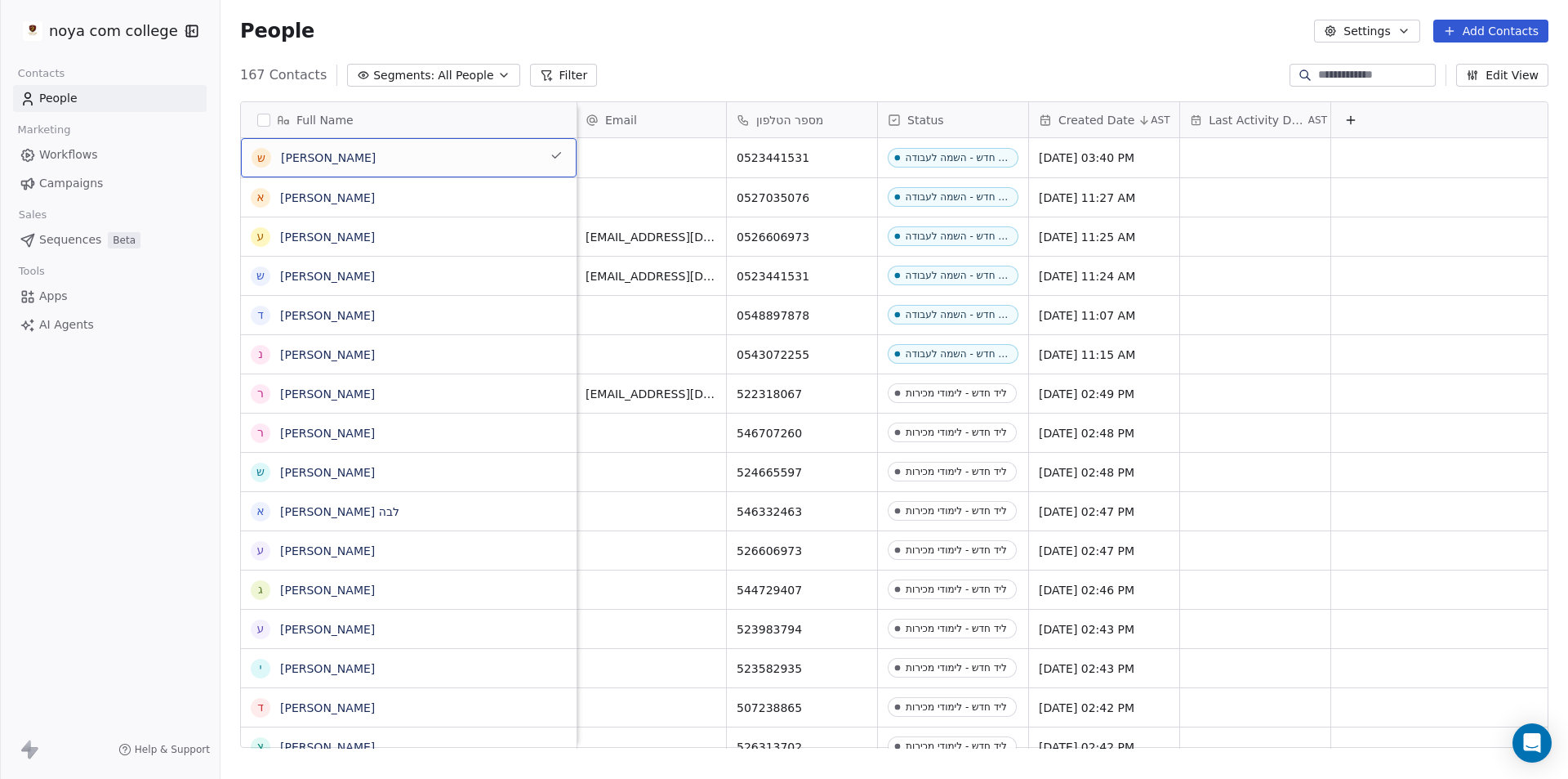
drag, startPoint x: 320, startPoint y: 144, endPoint x: 207, endPoint y: 164, distance: 114.8
click at [204, 164] on div "noya com college Contacts People Marketing Workflows Campaigns Sales Sequences …" at bounding box center [784, 390] width 1568 height 779
click at [246, 150] on div "Full Name ש [PERSON_NAME] א [PERSON_NAME] ע [PERSON_NAME] ש [PERSON_NAME] ד [PE…" at bounding box center [894, 431] width 1347 height 685
click at [0, 0] on button "grid" at bounding box center [0, 0] width 0 height 0
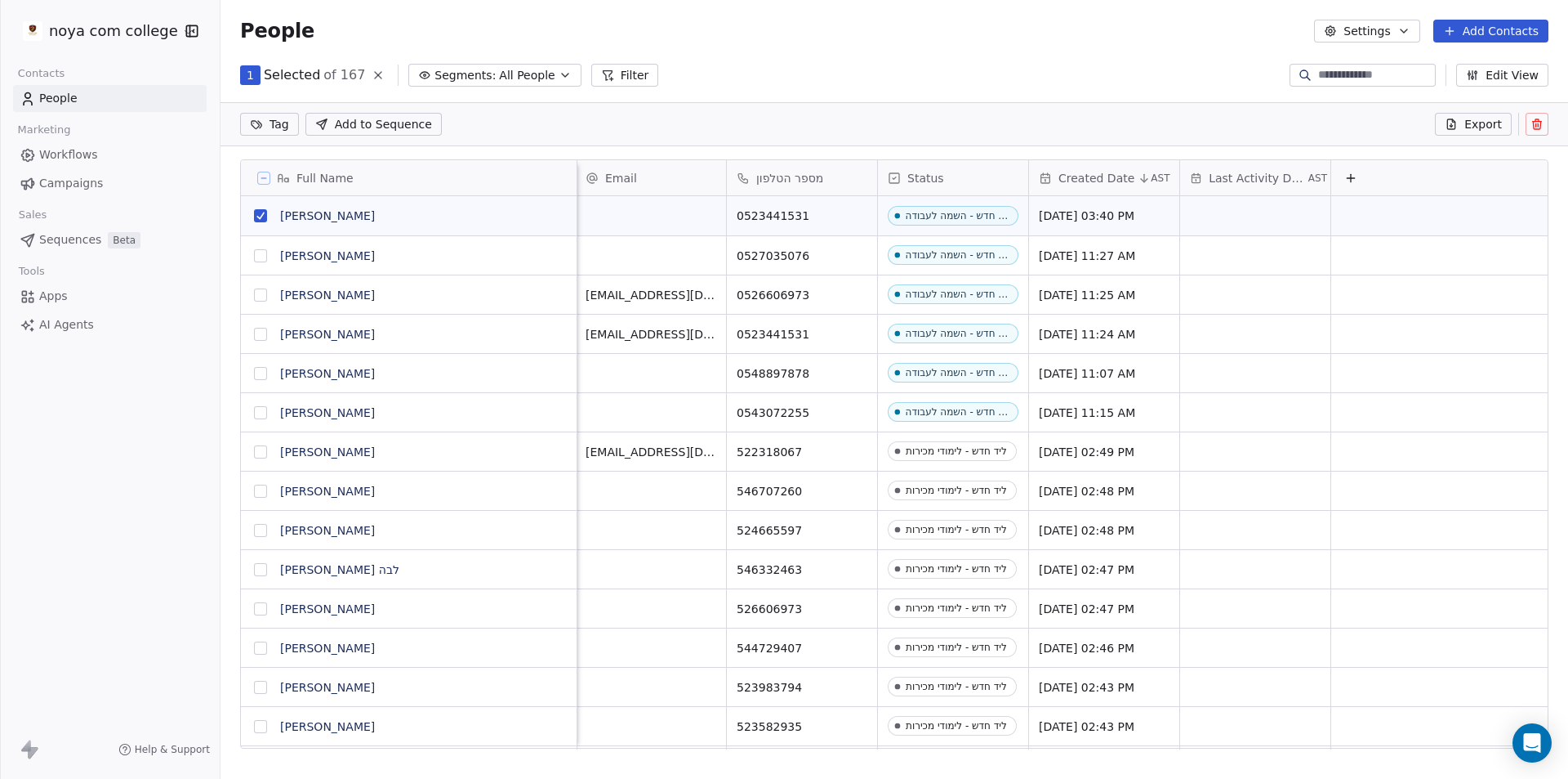
scroll to position [615, 1335]
click at [1541, 117] on button at bounding box center [1536, 124] width 23 height 23
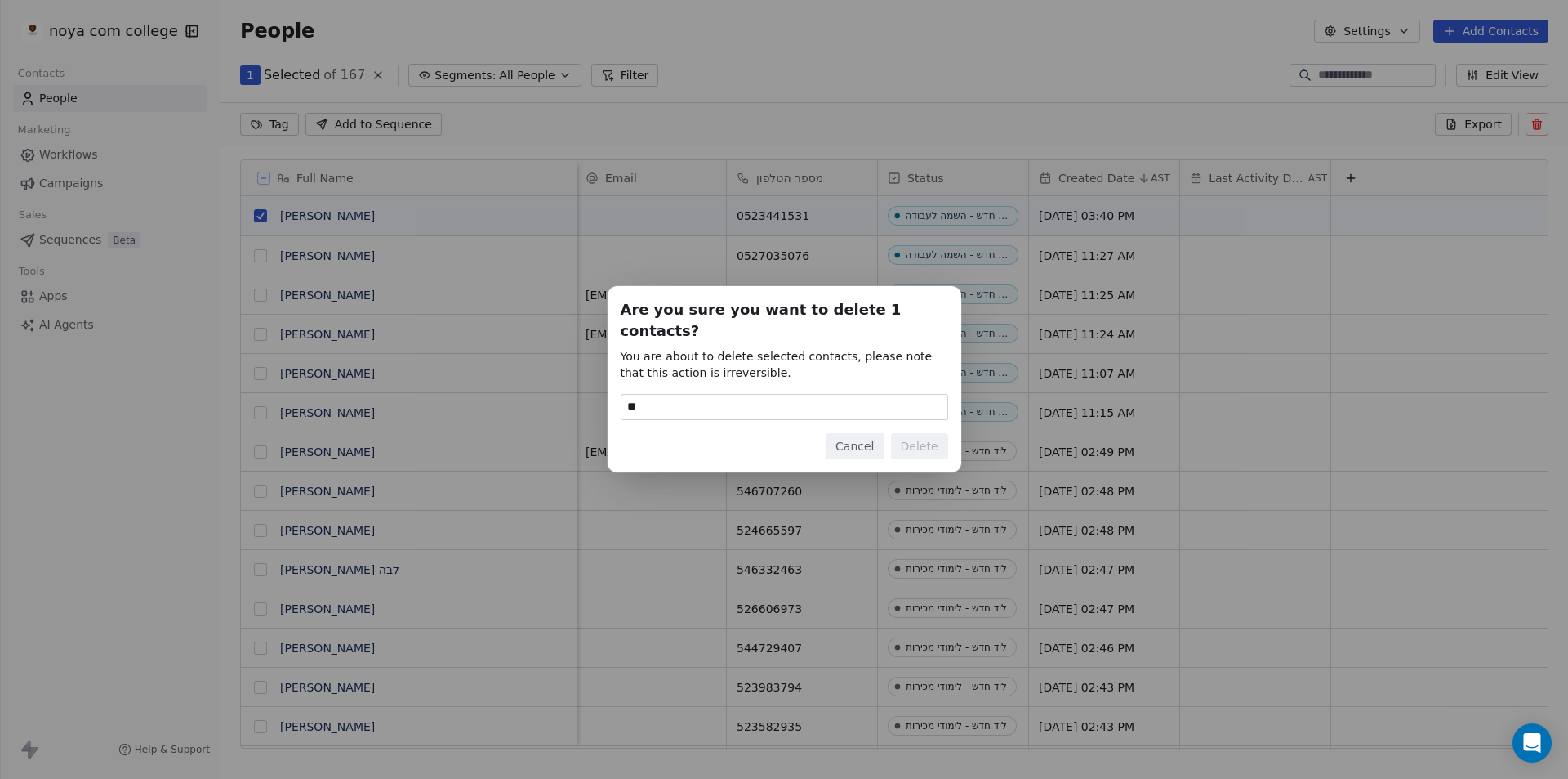
type input "*"
click at [814, 411] on div "Are you sure you want to delete 1 contacts? You are about to delete selected co…" at bounding box center [784, 379] width 328 height 160
click at [807, 395] on input at bounding box center [784, 406] width 326 height 24
type input "******"
click at [931, 433] on button "Delete" at bounding box center [919, 446] width 57 height 26
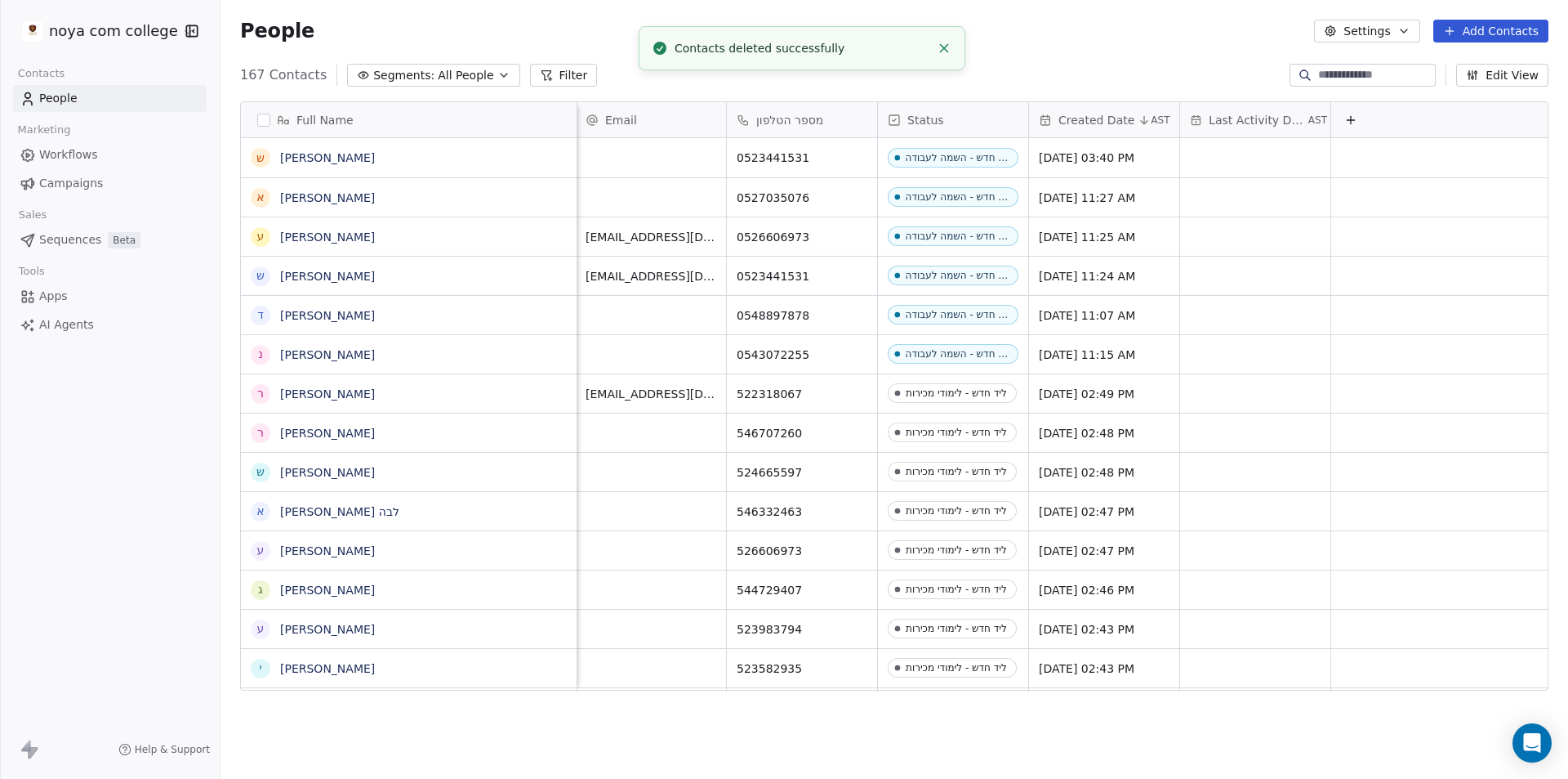
scroll to position [673, 1335]
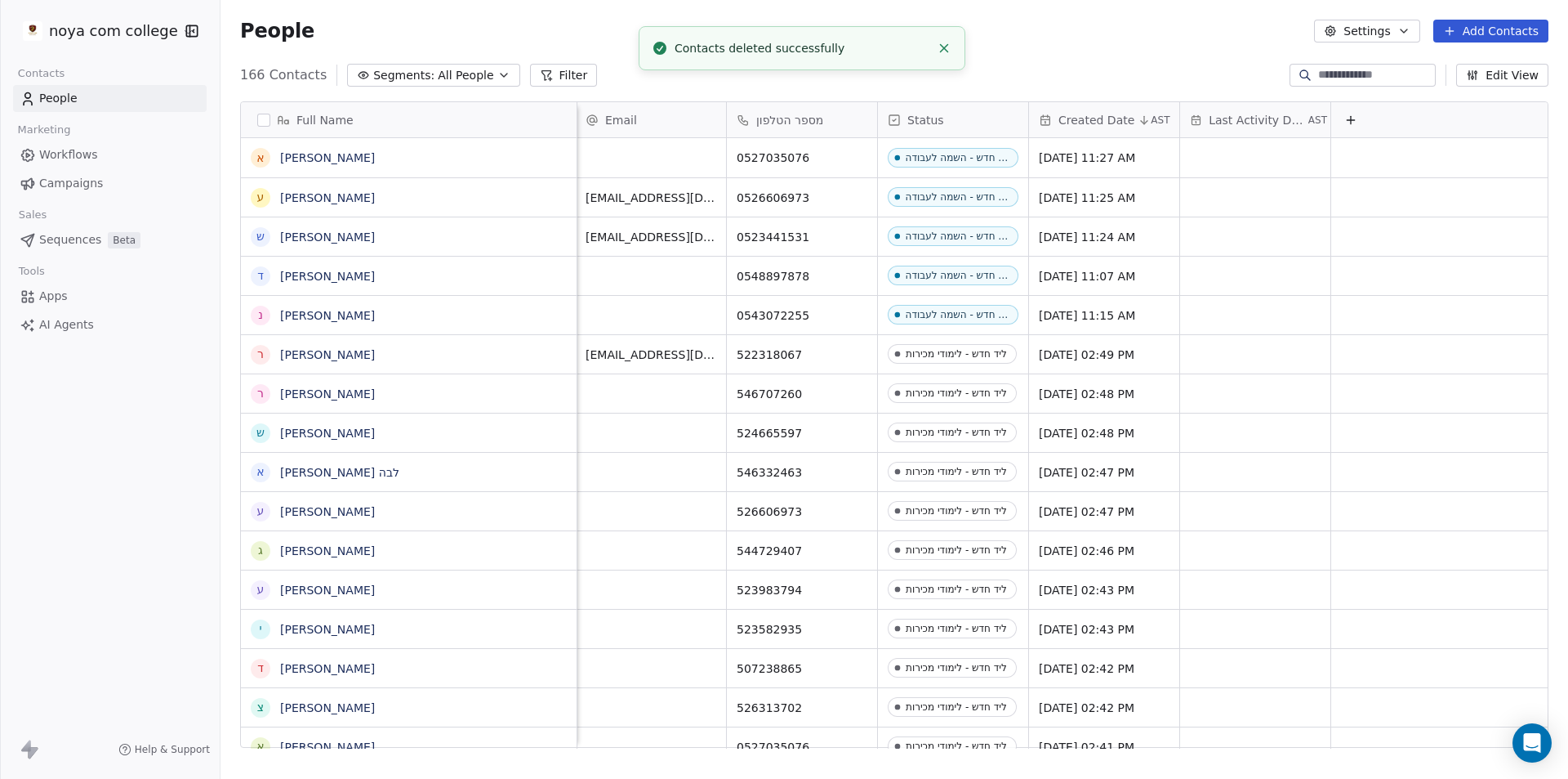
click at [1219, 29] on div "People Settings Add Contacts" at bounding box center [894, 30] width 1308 height 23
